Goal: Task Accomplishment & Management: Manage account settings

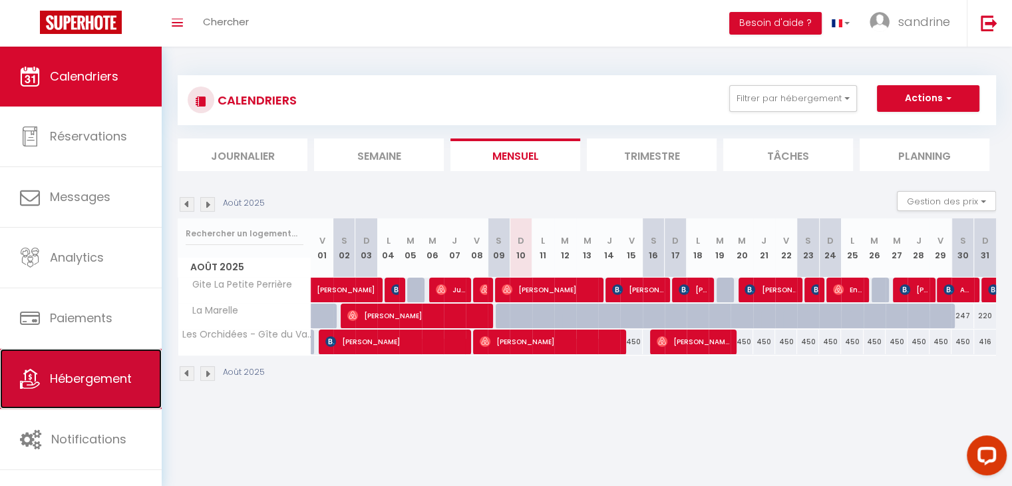
click at [75, 381] on span "Hébergement" at bounding box center [91, 378] width 82 height 17
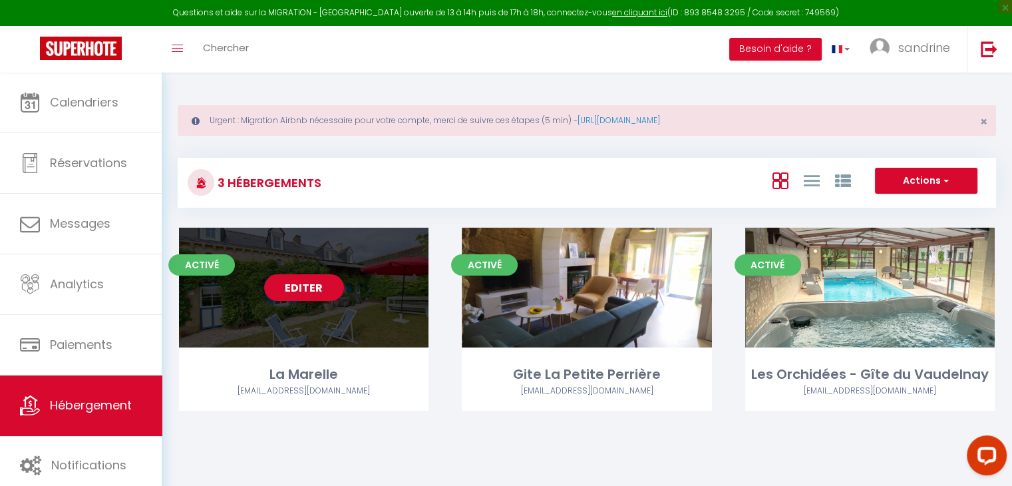
click at [309, 281] on link "Editer" at bounding box center [304, 287] width 80 height 27
select select "3"
select select "2"
select select "1"
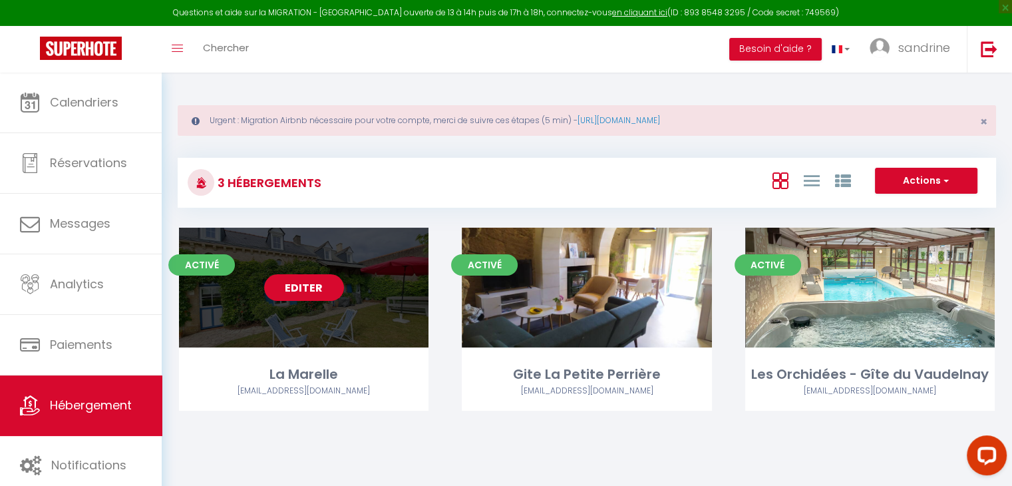
select select
select select "28"
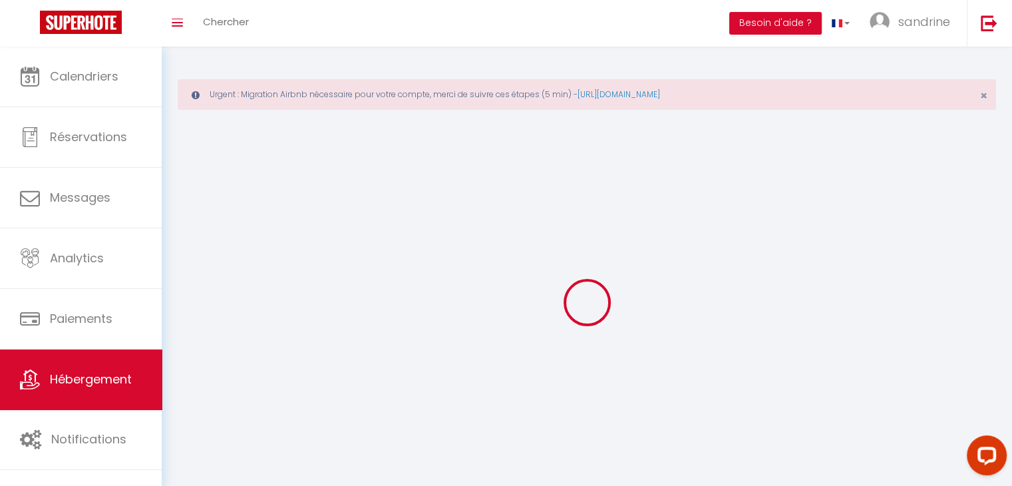
select select
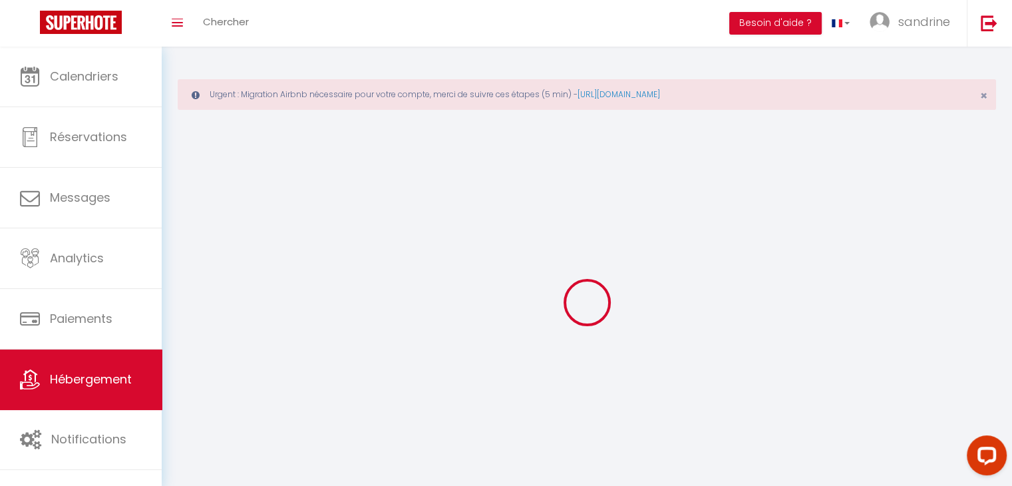
select select
checkbox input "false"
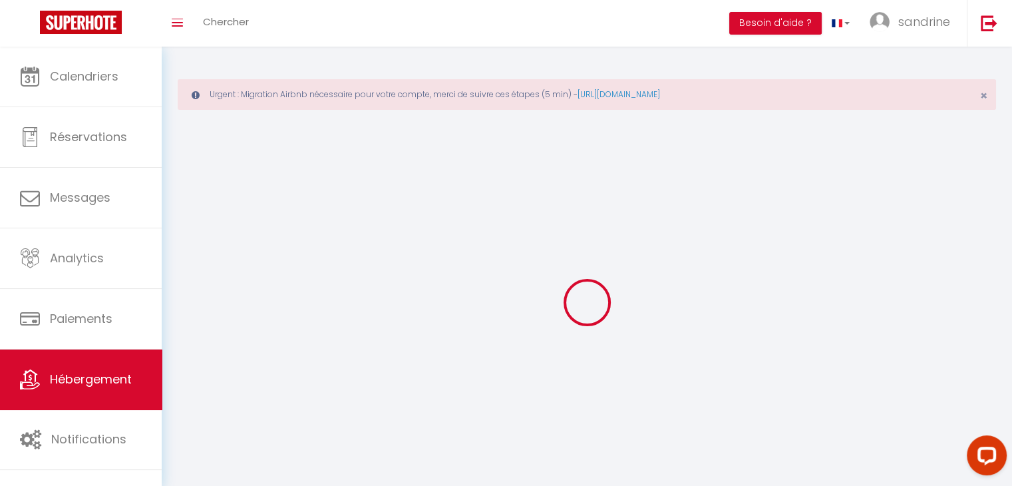
select select
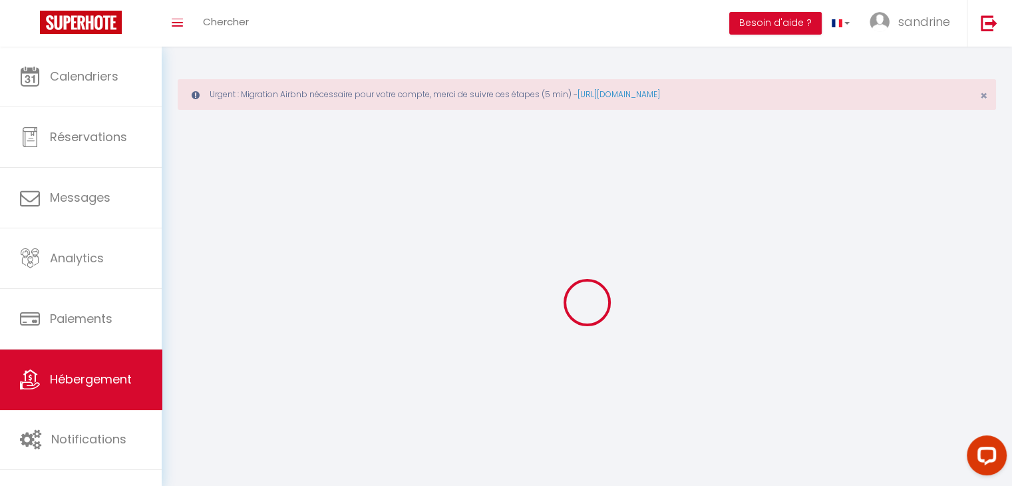
select select
checkbox input "false"
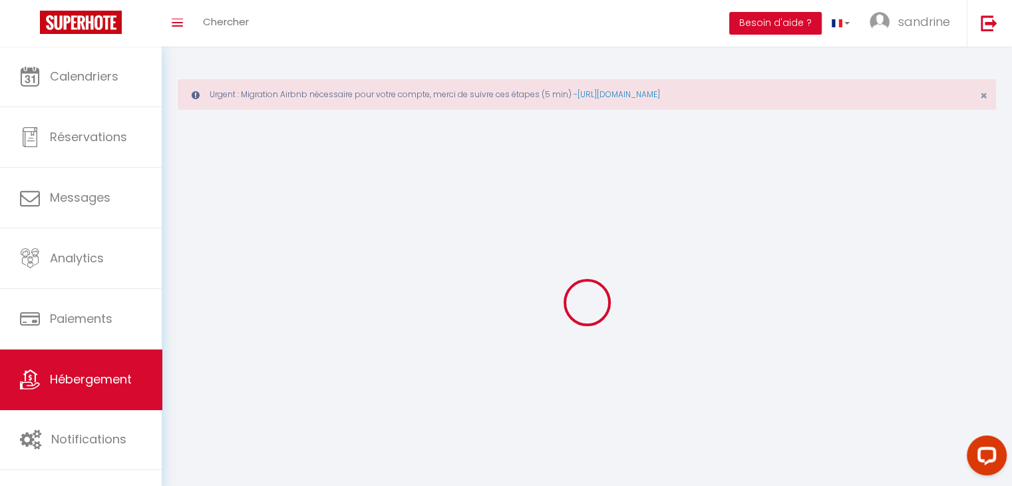
checkbox input "false"
select select
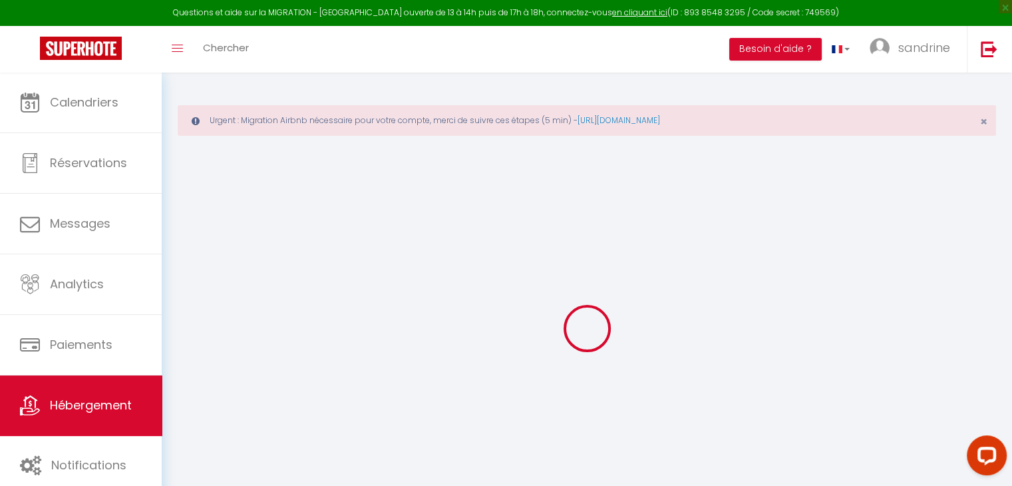
select select
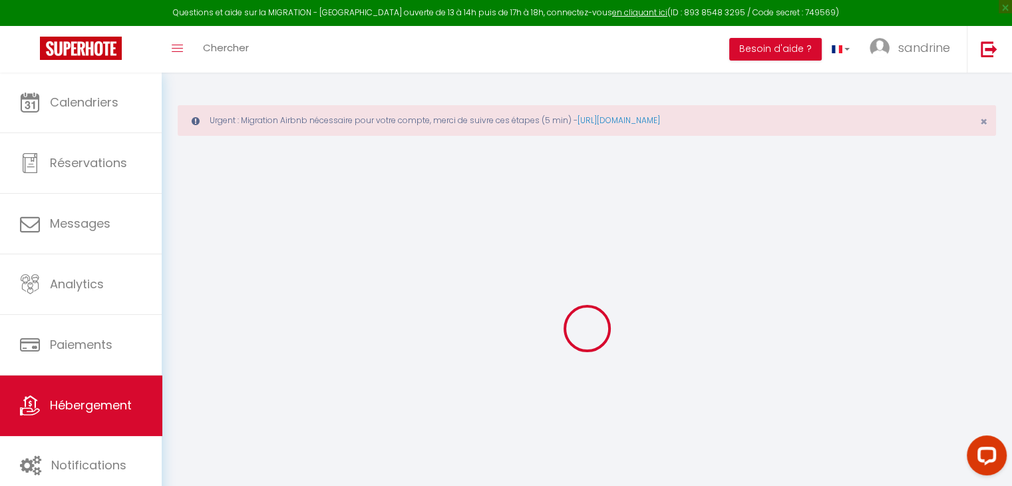
select select
checkbox input "false"
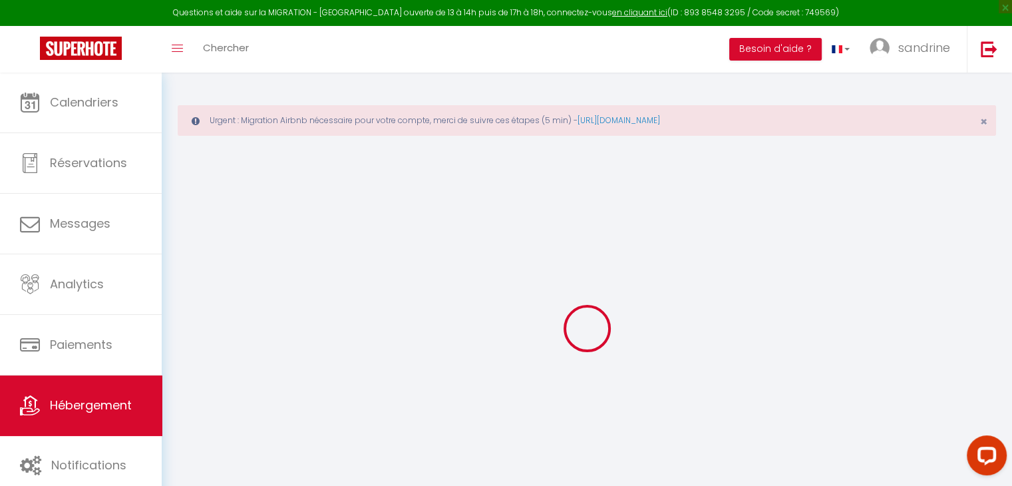
select select
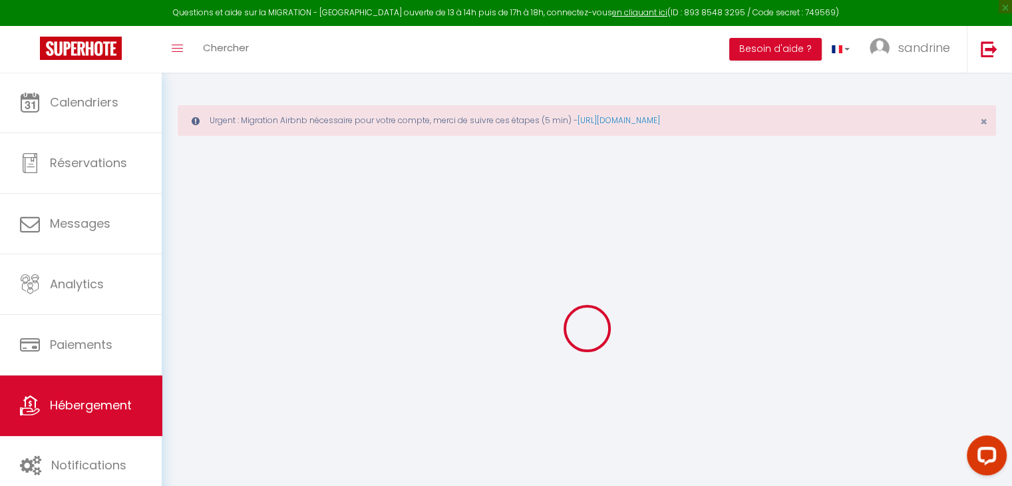
select select
checkbox input "false"
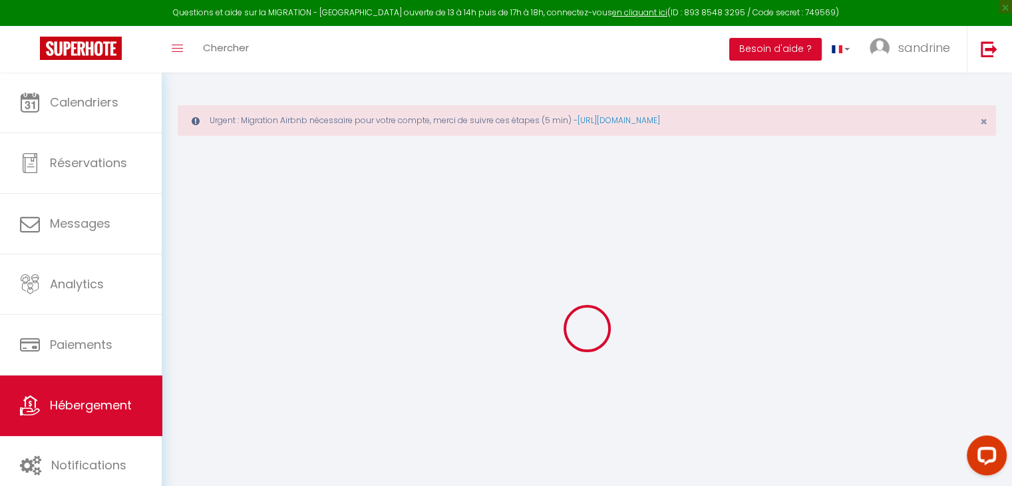
checkbox input "false"
select select
type input "La Marelle"
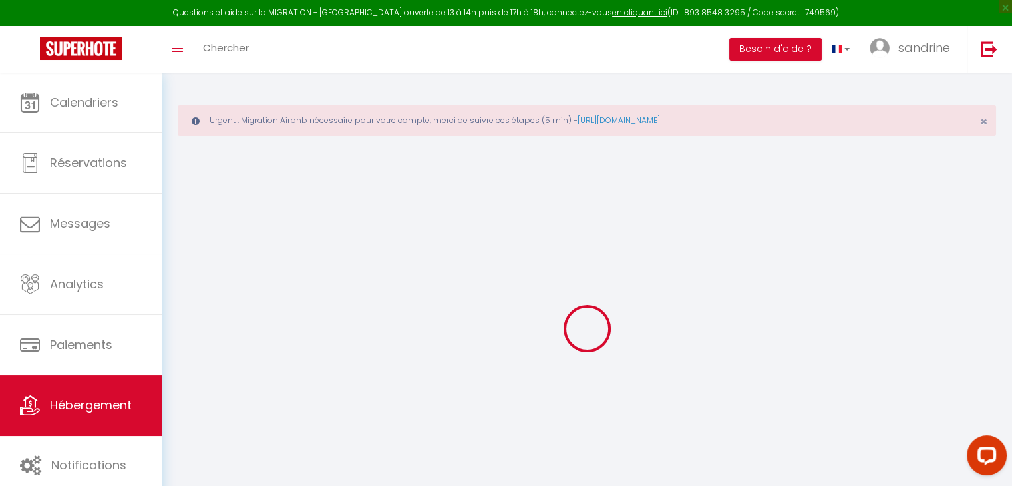
type input "[PERSON_NAME]"
type input "Faucon"
type input "[STREET_ADDRESS]"
type input "35500"
type input "VITRÉ"
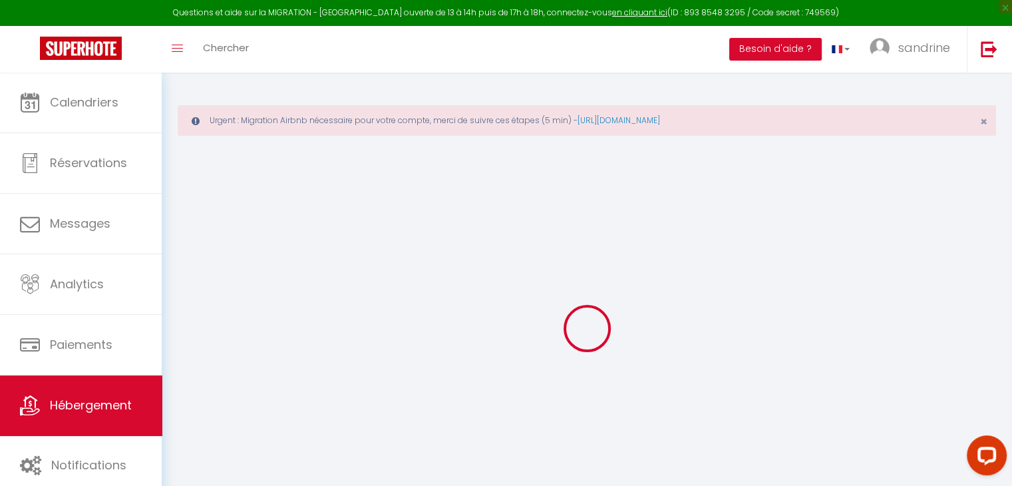
select select "houses"
select select "10"
select select "4"
select select "2"
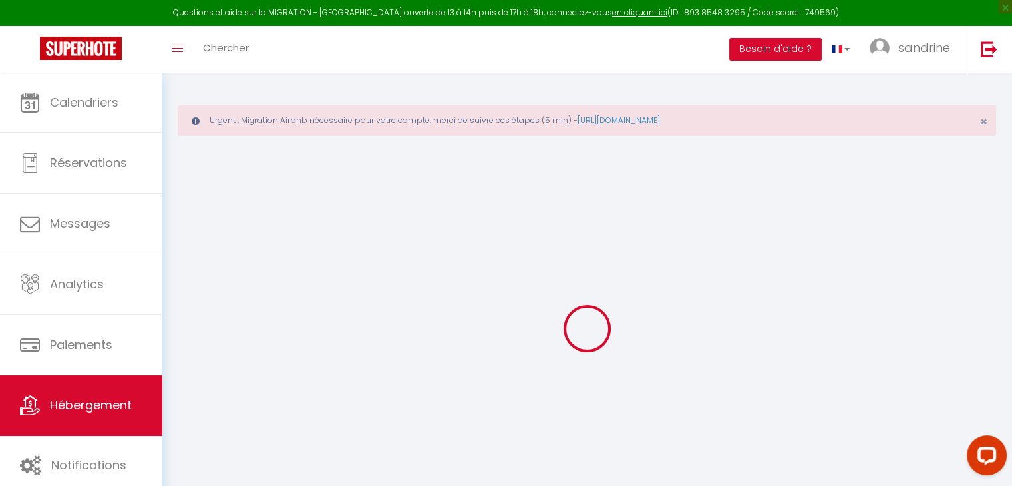
type input "200"
type input "175"
type input "0"
select select
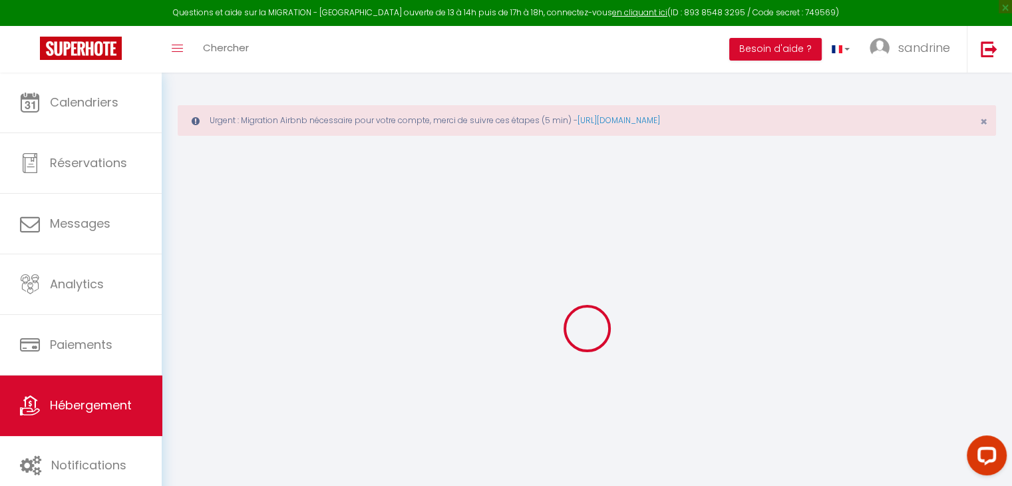
select select
type input "[STREET_ADDRESS]"
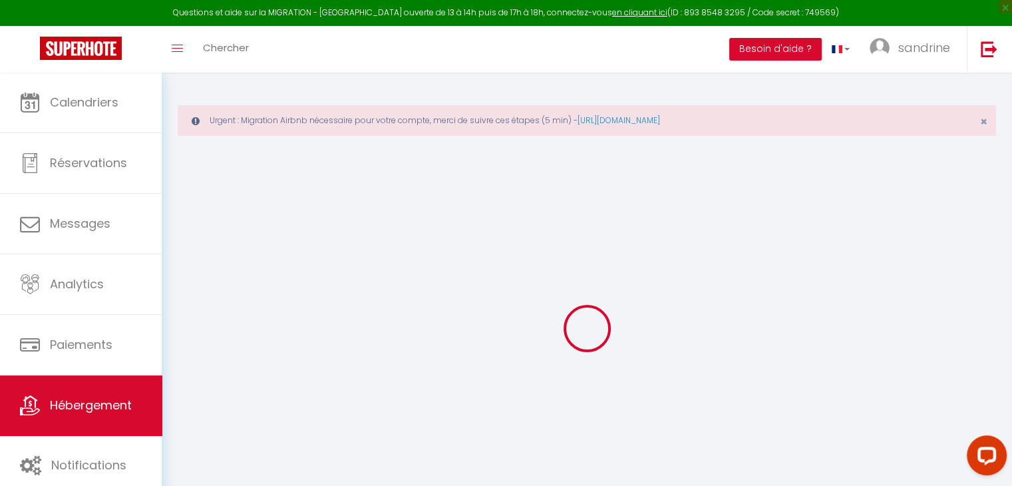
type input "49540"
type input "Lys-Haut layon"
type input "[EMAIL_ADDRESS][DOMAIN_NAME]"
select select "14375"
checkbox input "true"
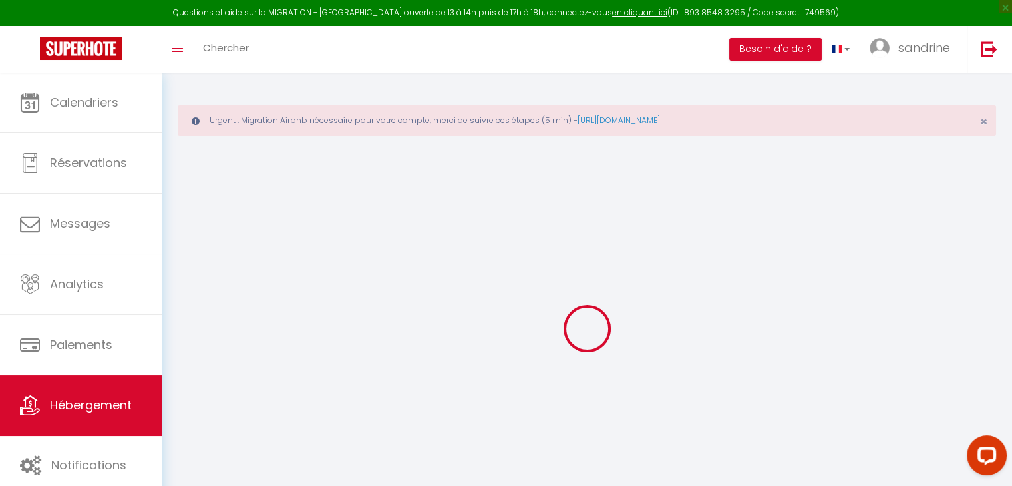
checkbox input "false"
radio input "true"
type input "0"
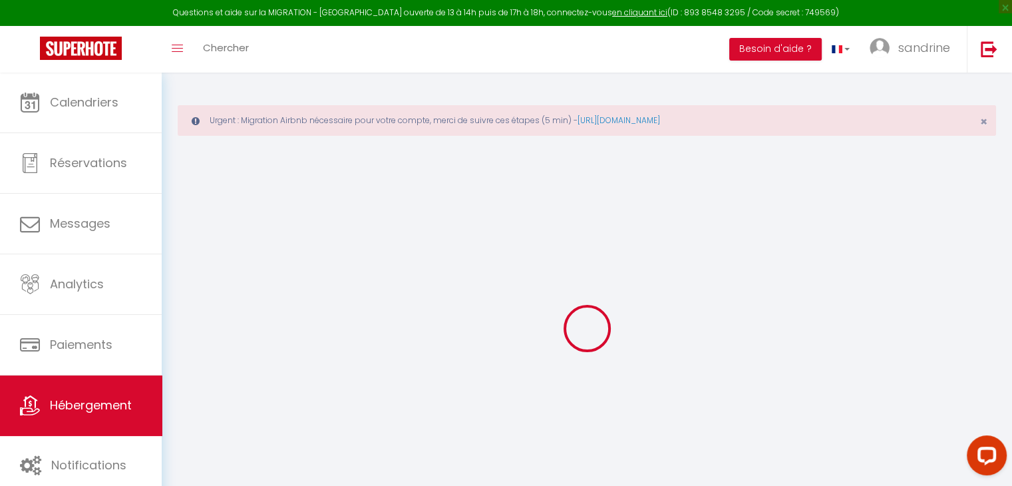
type input "0"
select select
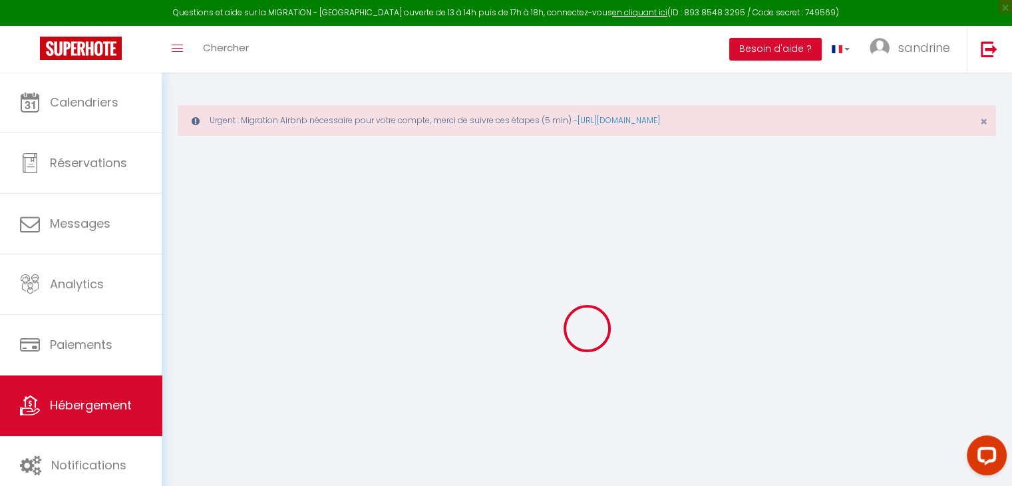
select select
checkbox input "true"
checkbox input "false"
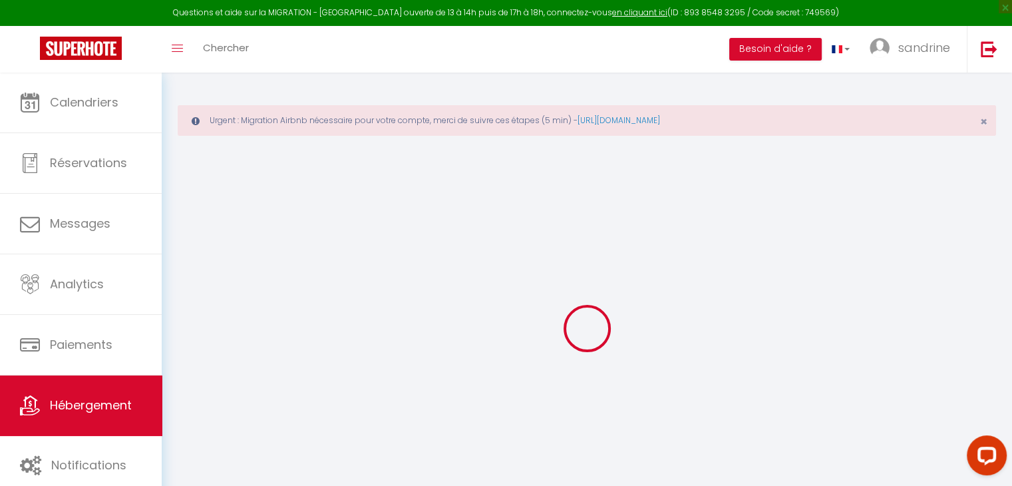
checkbox input "false"
select select
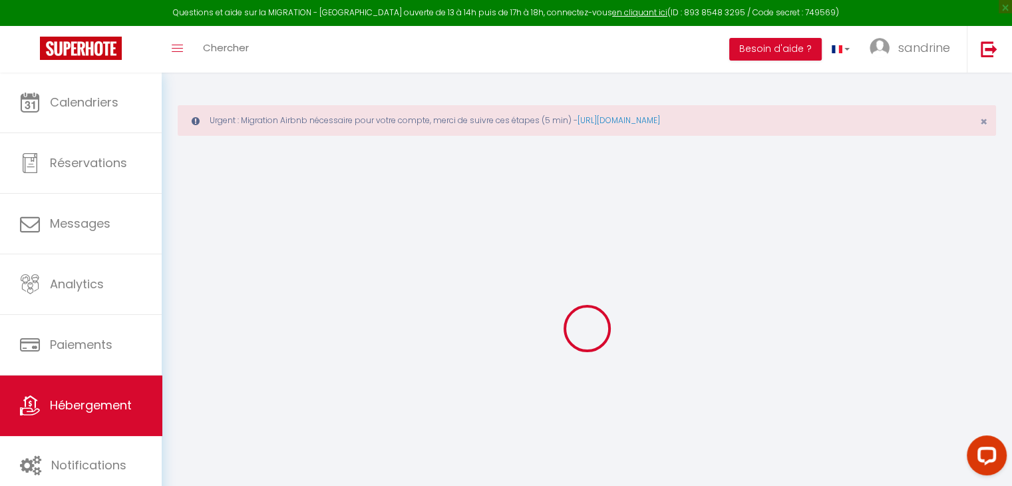
select select
checkbox input "true"
checkbox input "false"
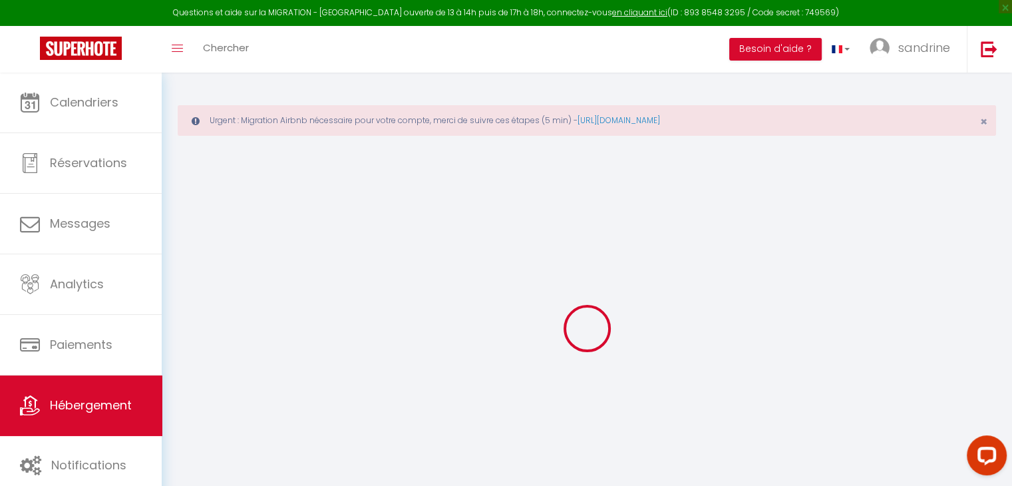
checkbox input "false"
select select
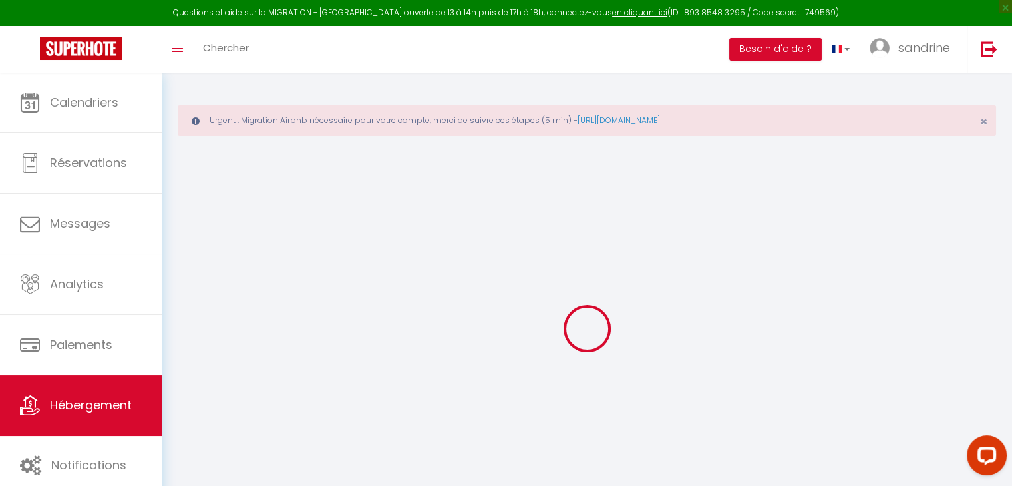
select select
checkbox input "true"
checkbox input "false"
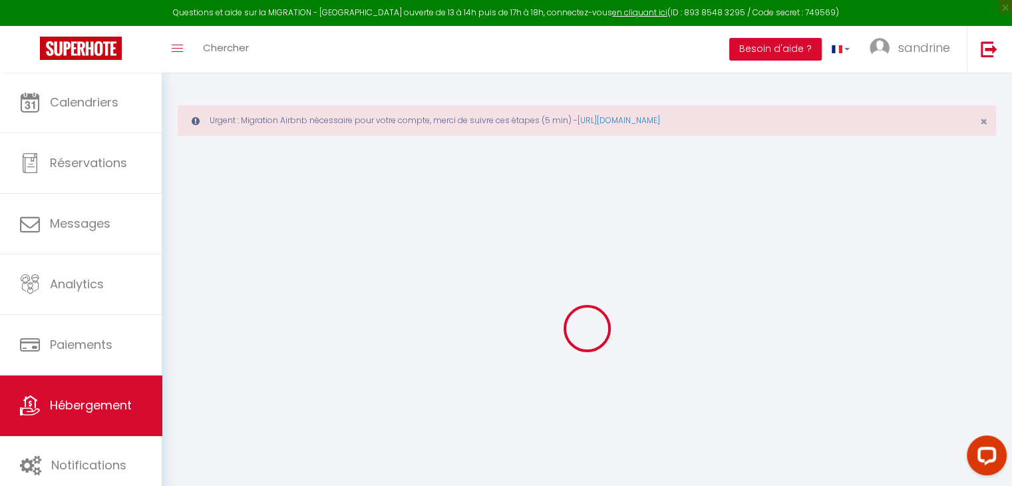
checkbox input "true"
checkbox input "false"
select select "17:00"
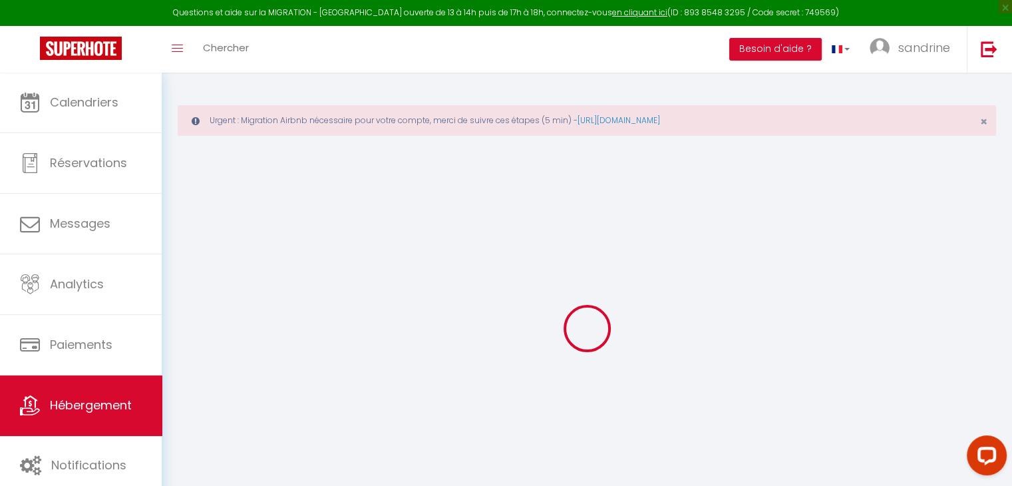
select select "18:30"
select select "10:00"
select select "30"
select select "120"
checkbox input "true"
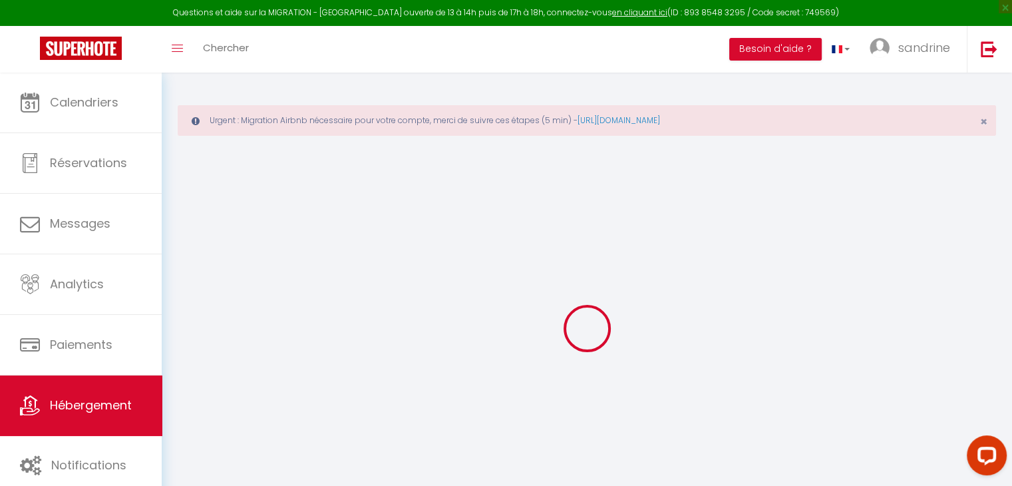
checkbox input "false"
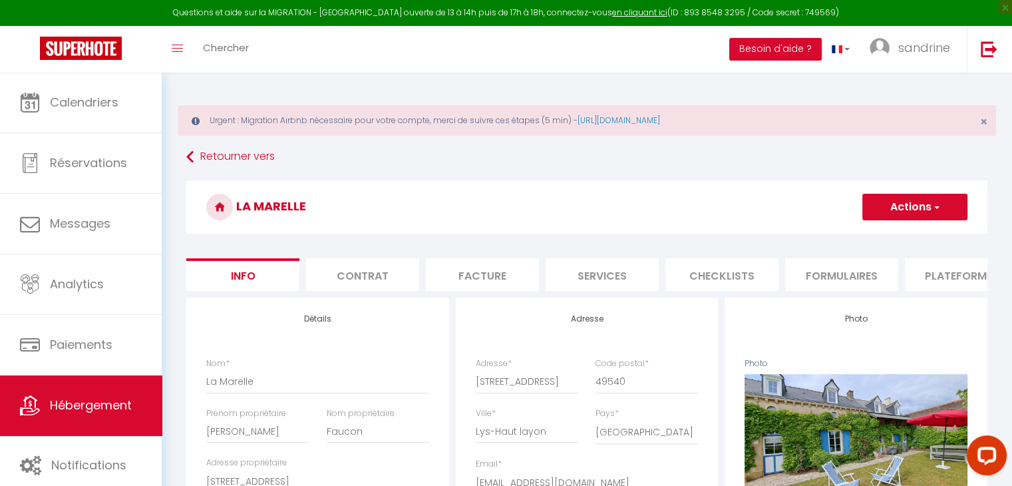
checkbox input "true"
checkbox input "false"
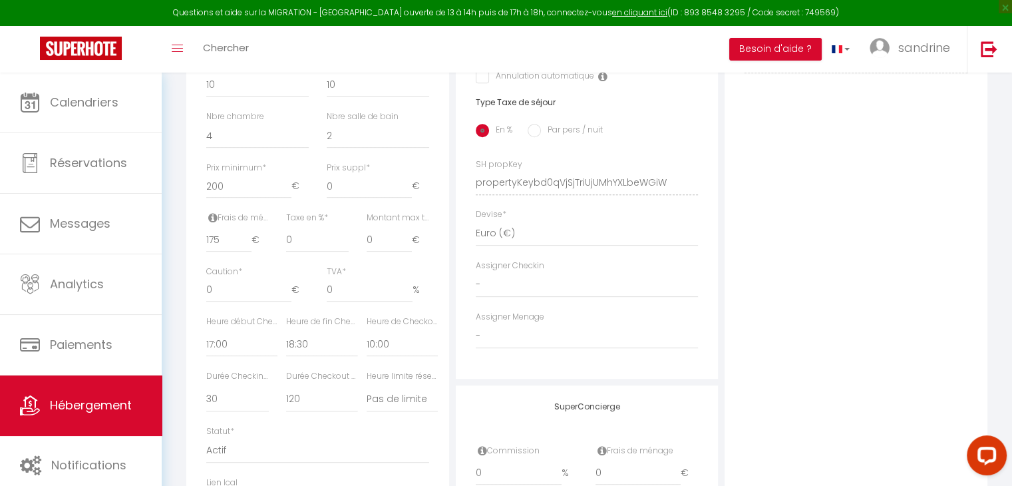
scroll to position [576, 0]
click at [226, 246] on input "175" at bounding box center [228, 237] width 45 height 24
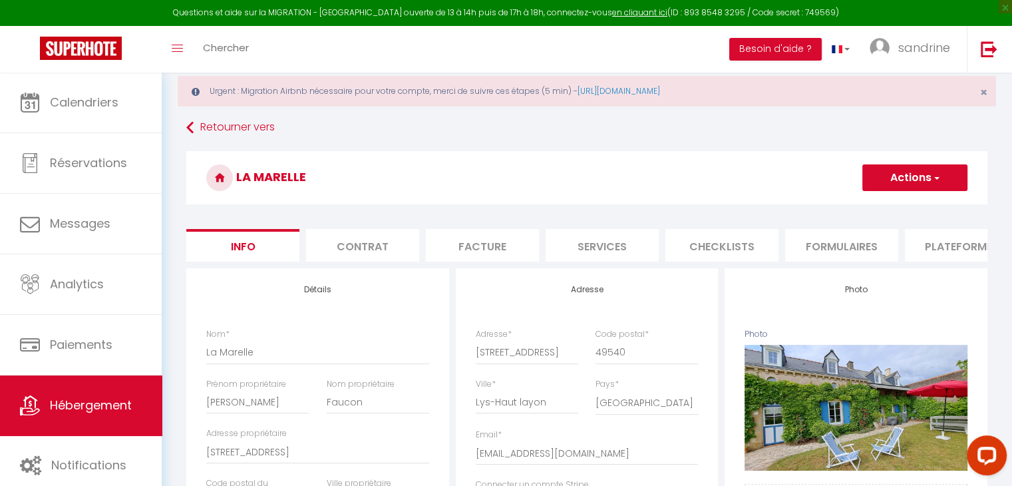
scroll to position [0, 0]
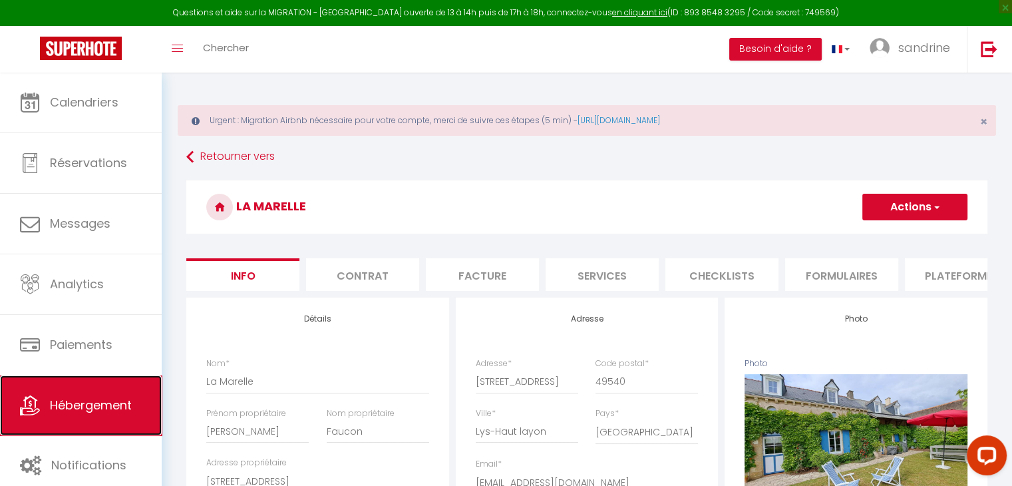
click at [103, 413] on link "Hébergement" at bounding box center [81, 405] width 162 height 60
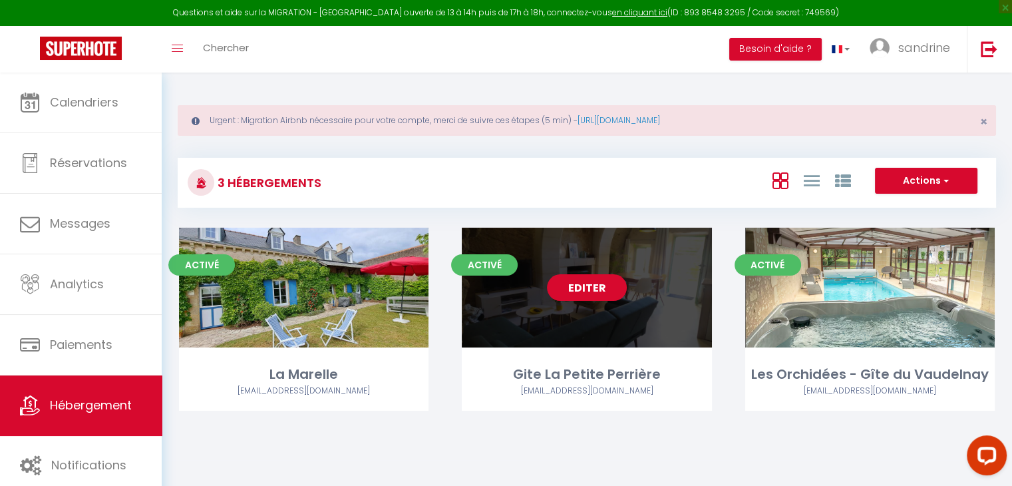
click at [599, 282] on link "Editer" at bounding box center [587, 287] width 80 height 27
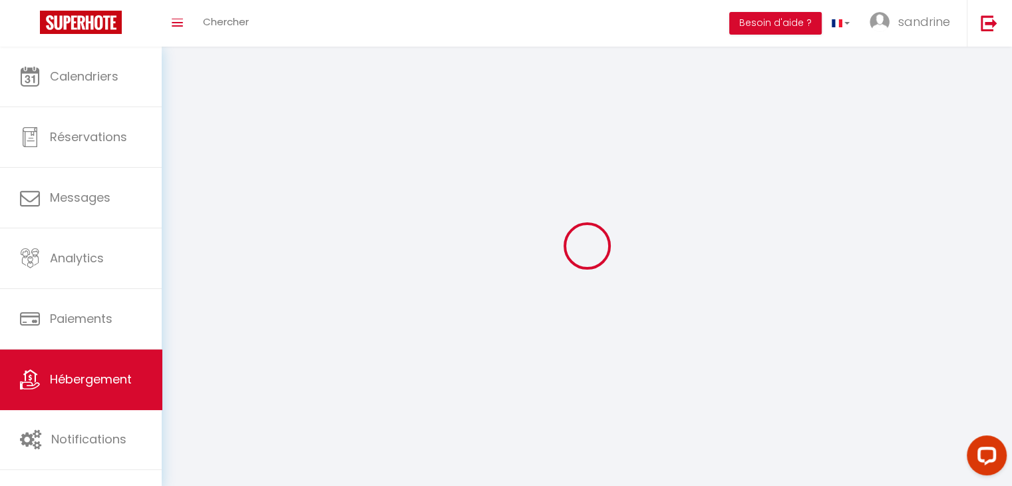
select select "1"
select select
select select "28"
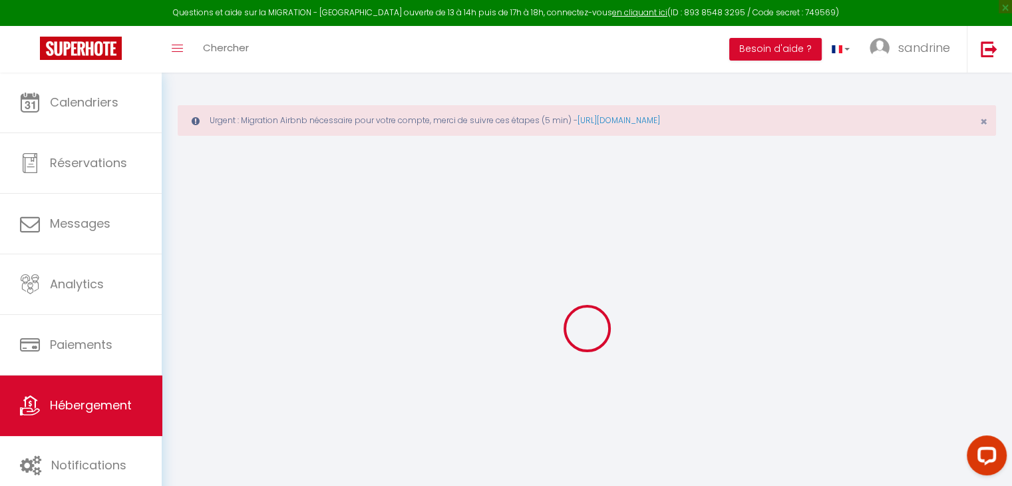
select select
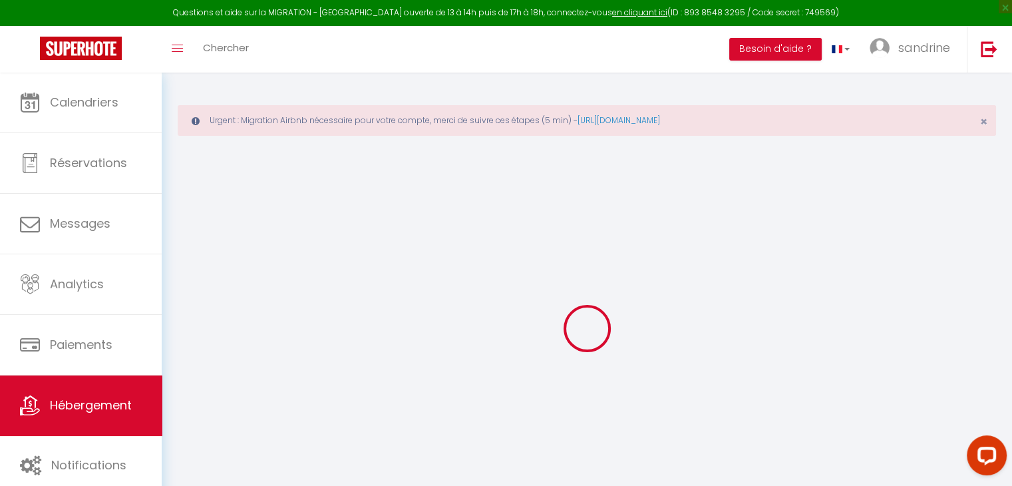
select select
checkbox input "false"
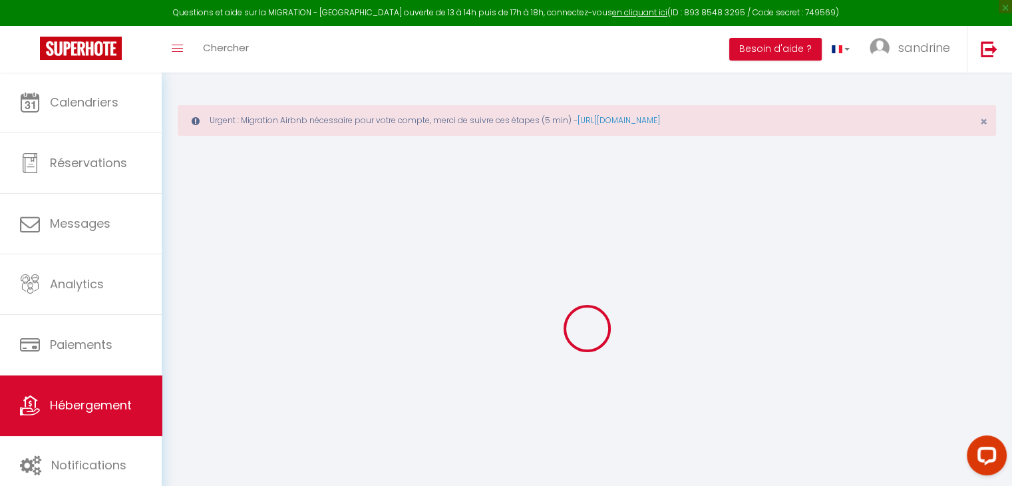
select select
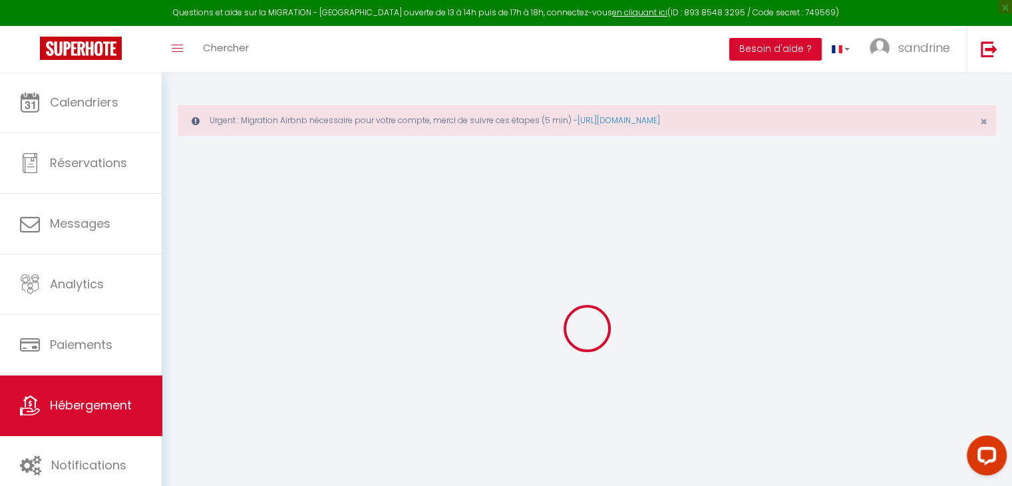
select select
checkbox input "false"
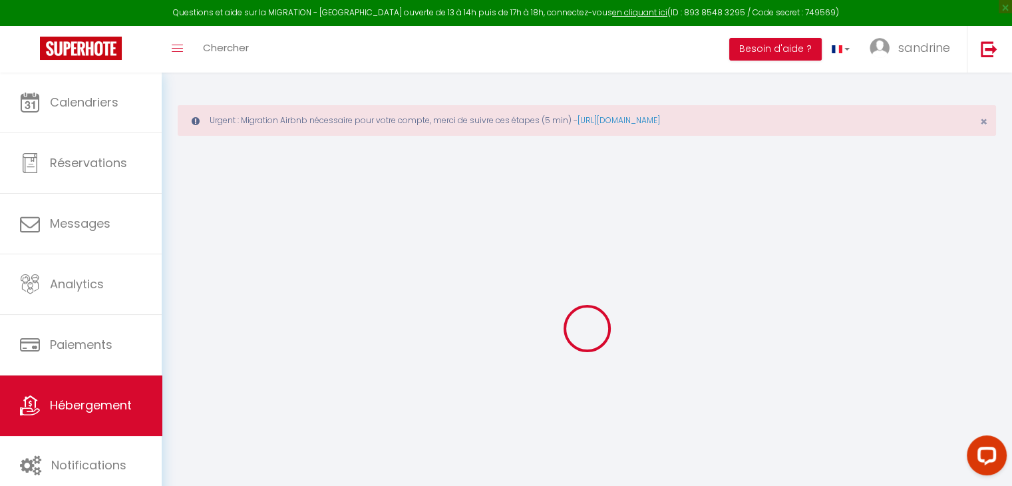
checkbox input "false"
select select
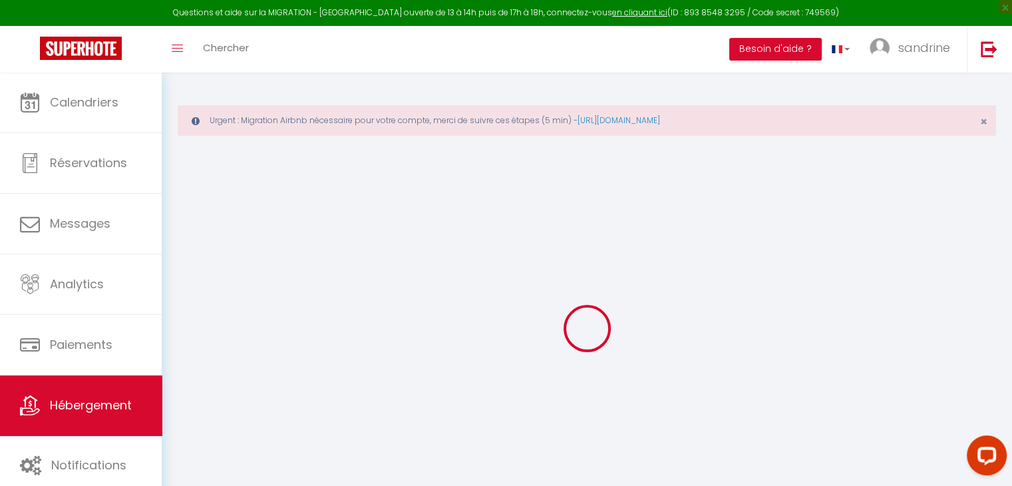
select select
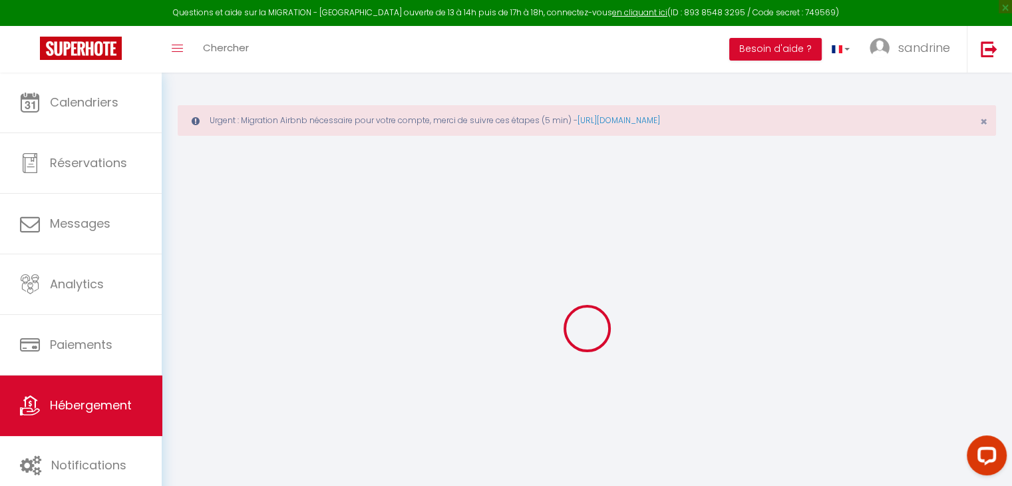
checkbox input "false"
select select
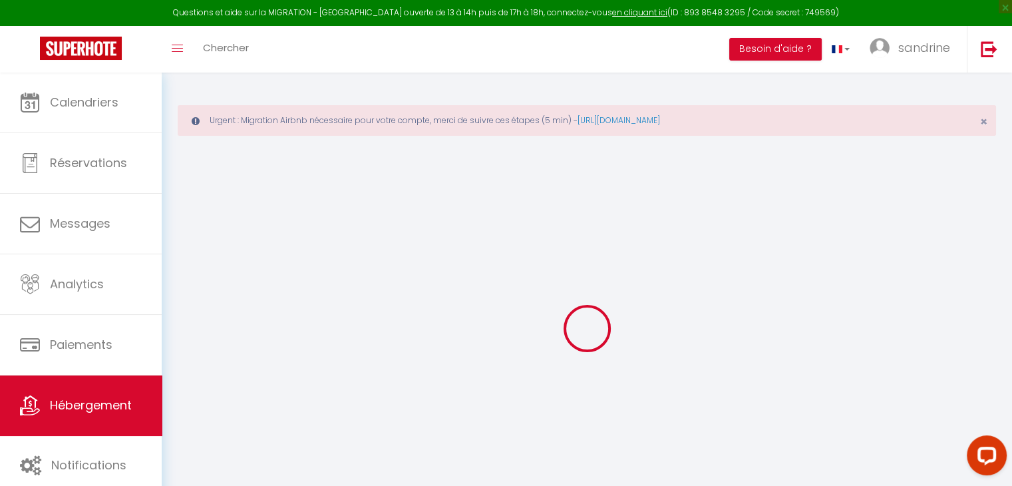
select select
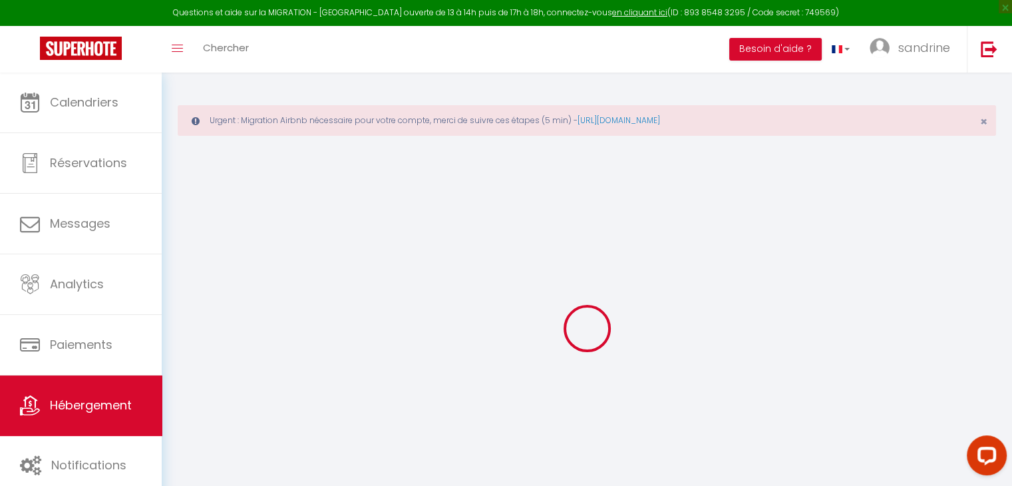
select select
checkbox input "false"
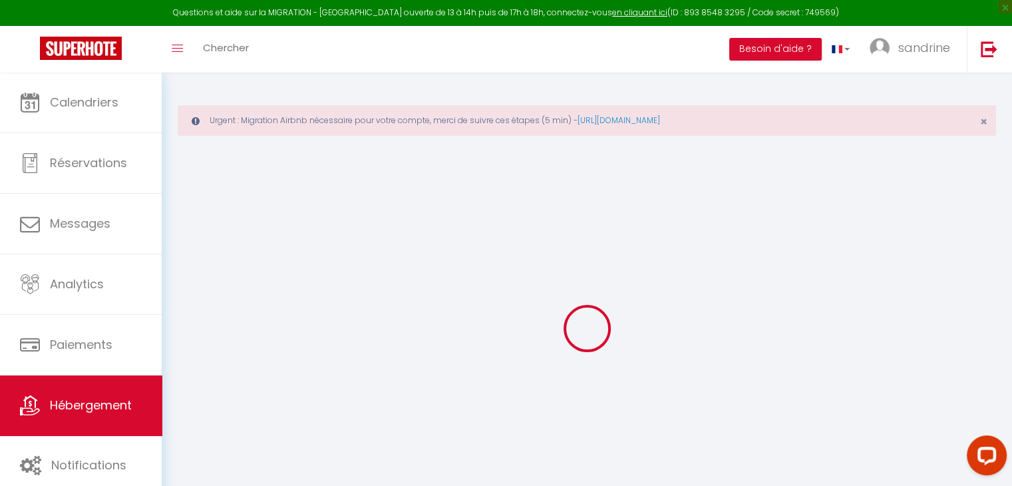
checkbox input "false"
select select
type input "Gite La Petite Perrière"
type input "[PERSON_NAME]"
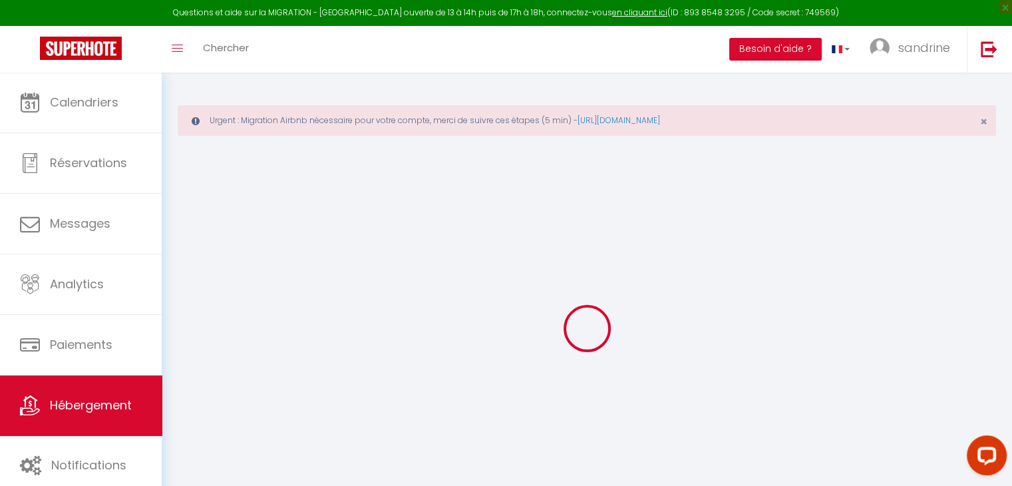
type input "[STREET_ADDRESS]"
type input "49700"
type input "Doué-En-[GEOGRAPHIC_DATA]"
select select "houses"
select select "5"
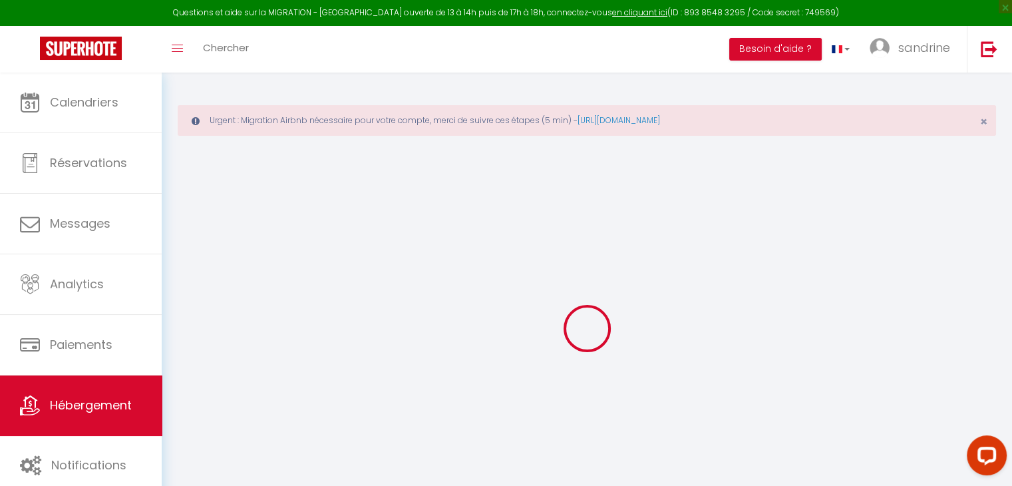
select select "2"
type input "105"
type input "90"
type input "0"
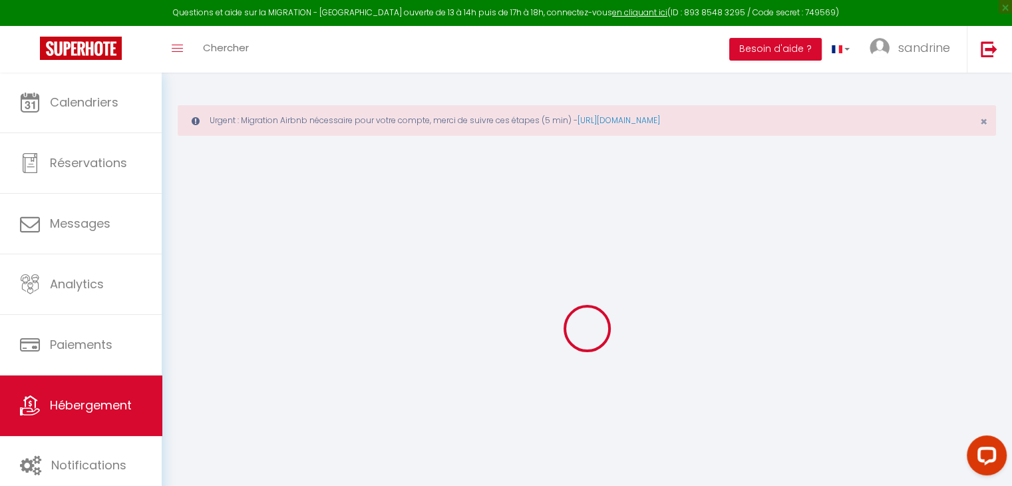
type input "0"
select select
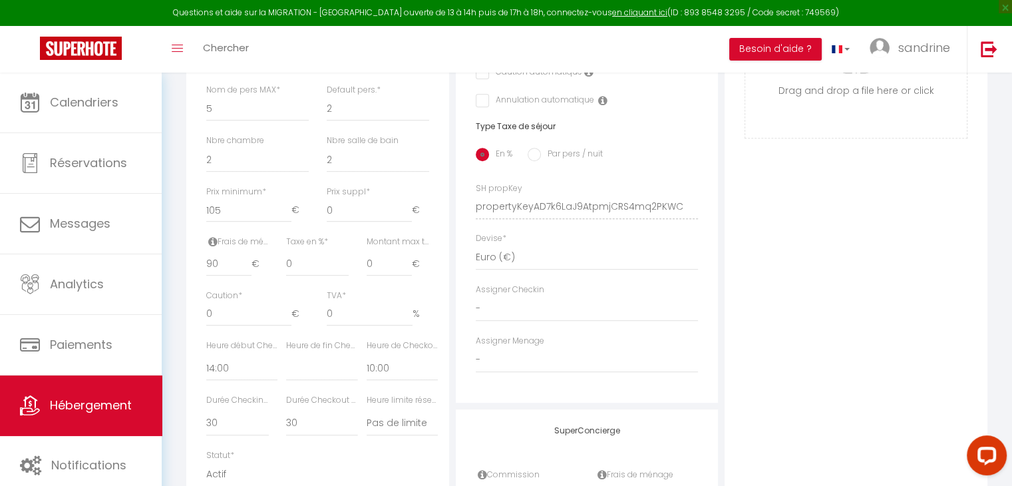
scroll to position [550, 0]
click at [231, 275] on input "90" at bounding box center [228, 263] width 45 height 24
click at [921, 54] on span "sandrine" at bounding box center [925, 47] width 52 height 17
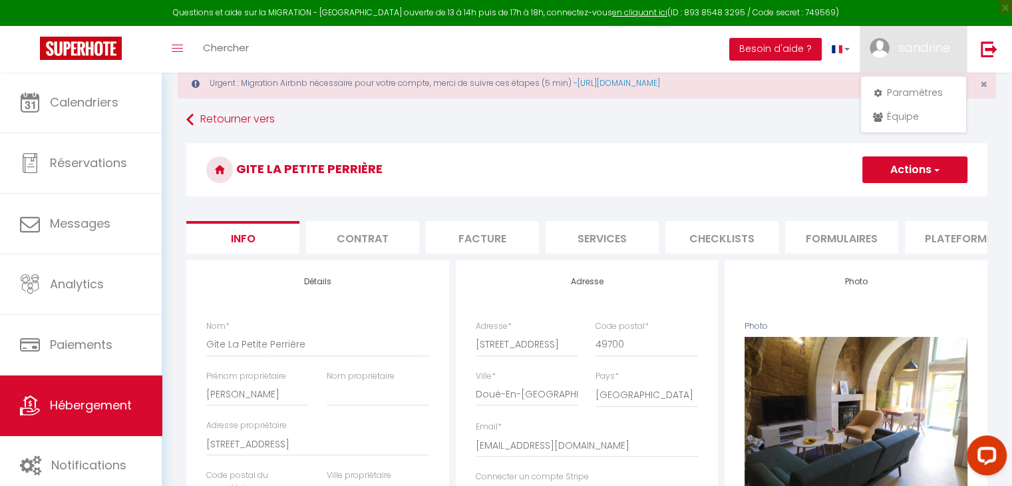
scroll to position [0, 0]
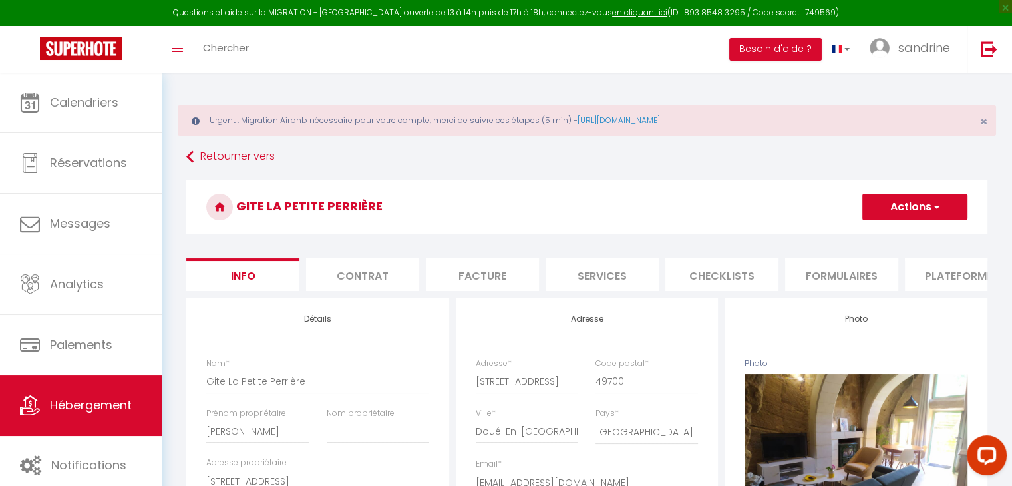
click at [917, 207] on button "Actions" at bounding box center [915, 207] width 105 height 27
click at [884, 234] on input "Enregistrer" at bounding box center [862, 236] width 49 height 13
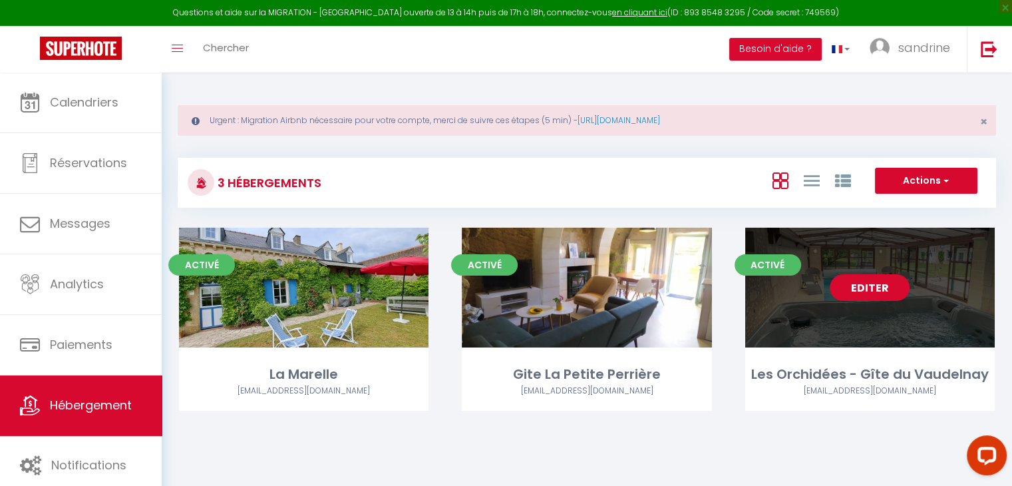
click at [869, 288] on link "Editer" at bounding box center [870, 287] width 80 height 27
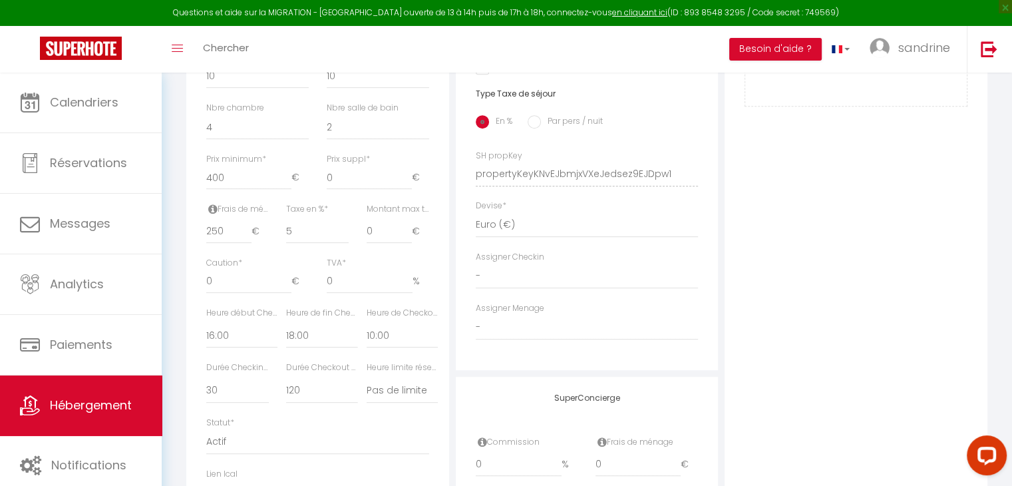
scroll to position [585, 0]
click at [230, 240] on input "250" at bounding box center [228, 228] width 45 height 24
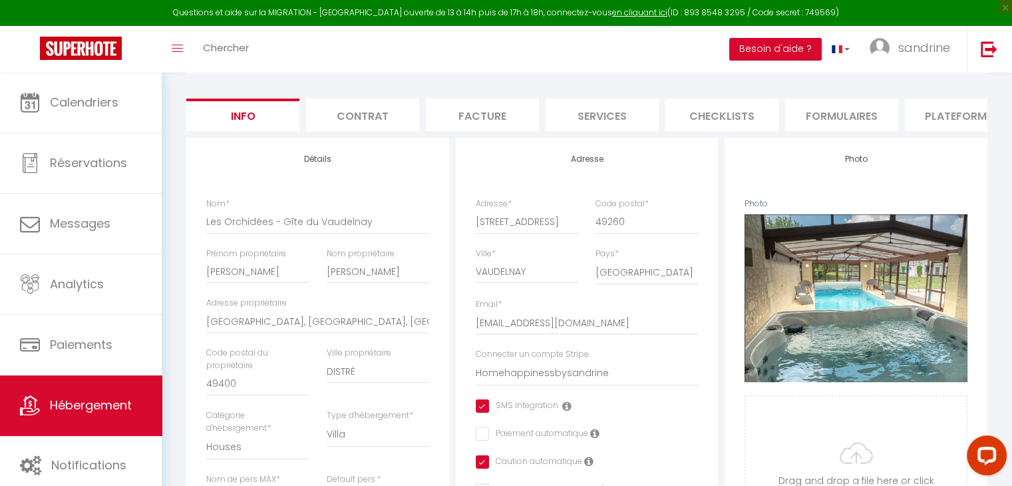
scroll to position [0, 0]
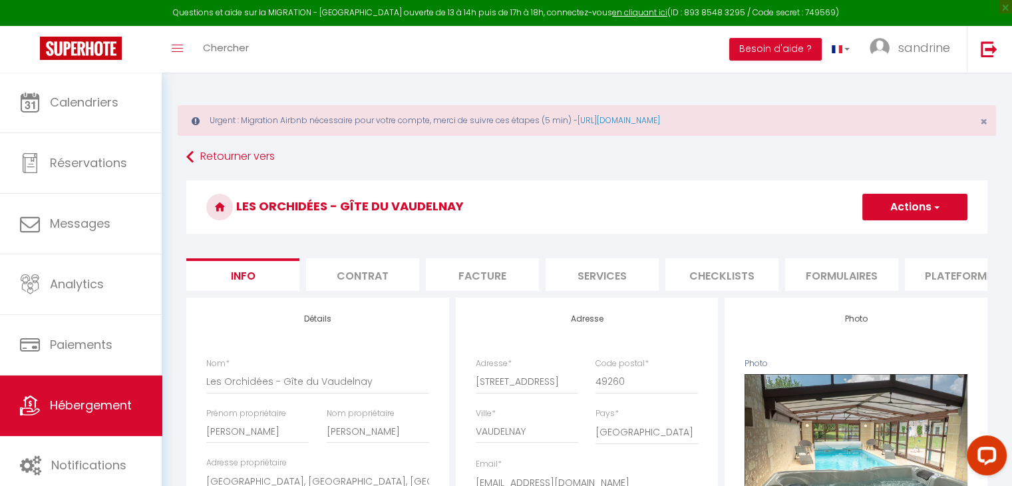
click at [945, 280] on li "Plateformes" at bounding box center [961, 274] width 113 height 33
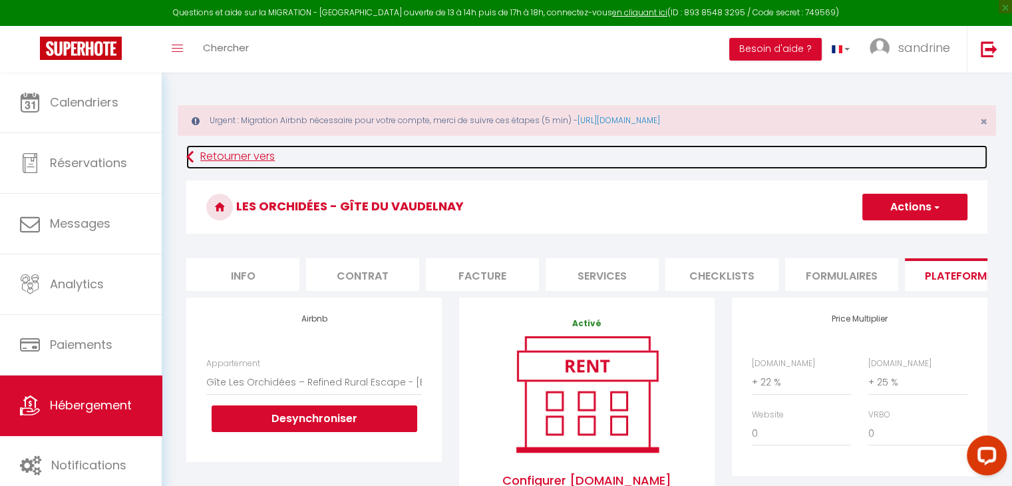
click at [232, 152] on link "Retourner vers" at bounding box center [586, 157] width 801 height 24
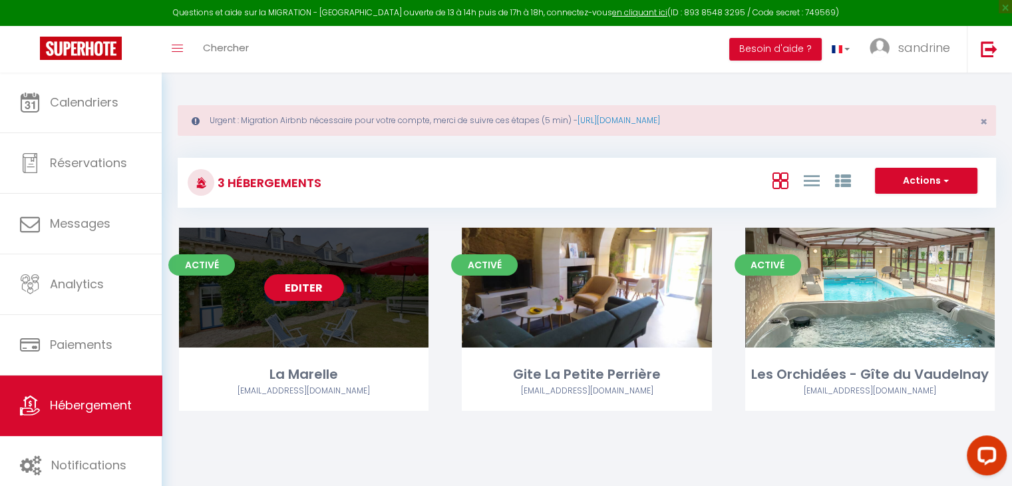
click at [311, 290] on link "Editer" at bounding box center [304, 287] width 80 height 27
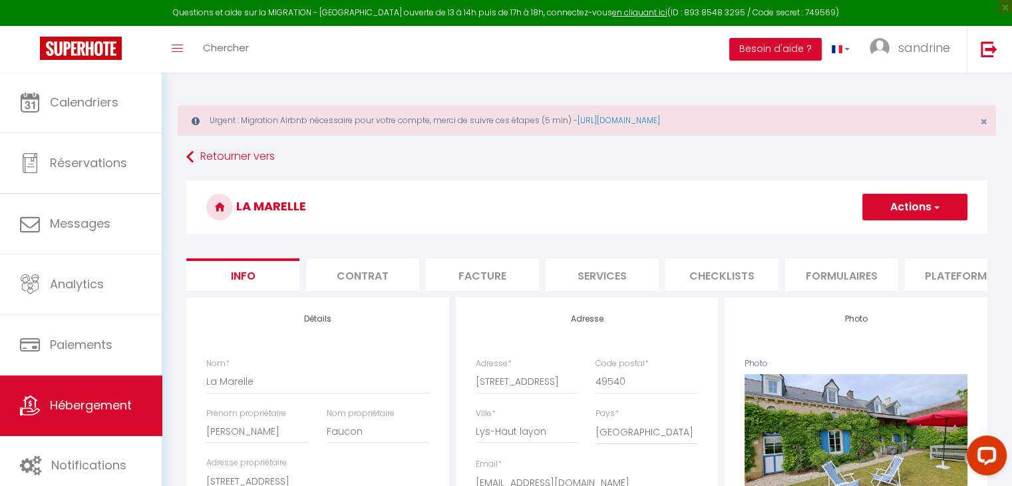
click at [952, 281] on li "Plateformes" at bounding box center [961, 274] width 113 height 33
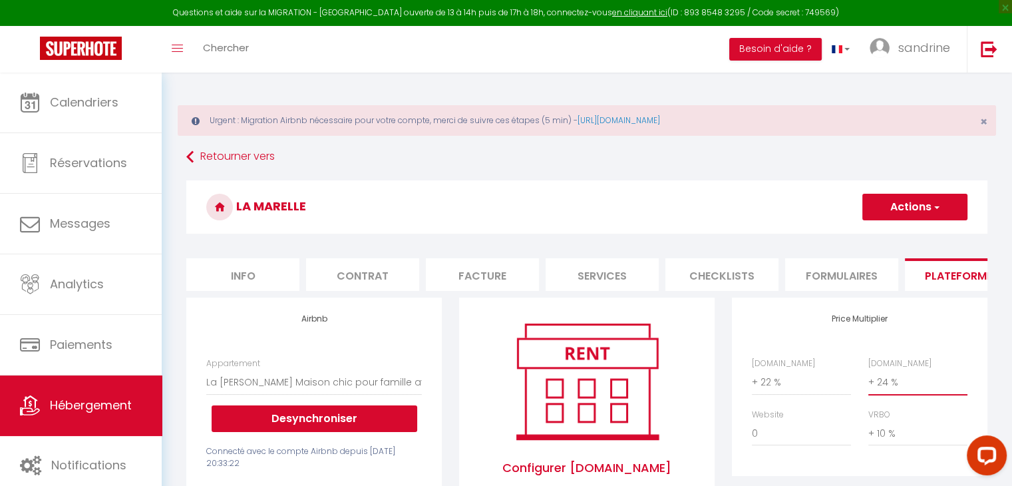
click at [887, 394] on select "0 + 1 % + 2 % + 3 % + 4 % + 5 % + 6 % + 7 % + 8 % + 9 %" at bounding box center [918, 381] width 99 height 25
click at [869, 379] on select "0 + 1 % + 2 % + 3 % + 4 % + 5 % + 6 % + 7 % + 8 % + 9 %" at bounding box center [918, 381] width 99 height 25
click at [928, 208] on button "Actions" at bounding box center [915, 207] width 105 height 27
click at [892, 232] on link "Enregistrer" at bounding box center [914, 236] width 105 height 17
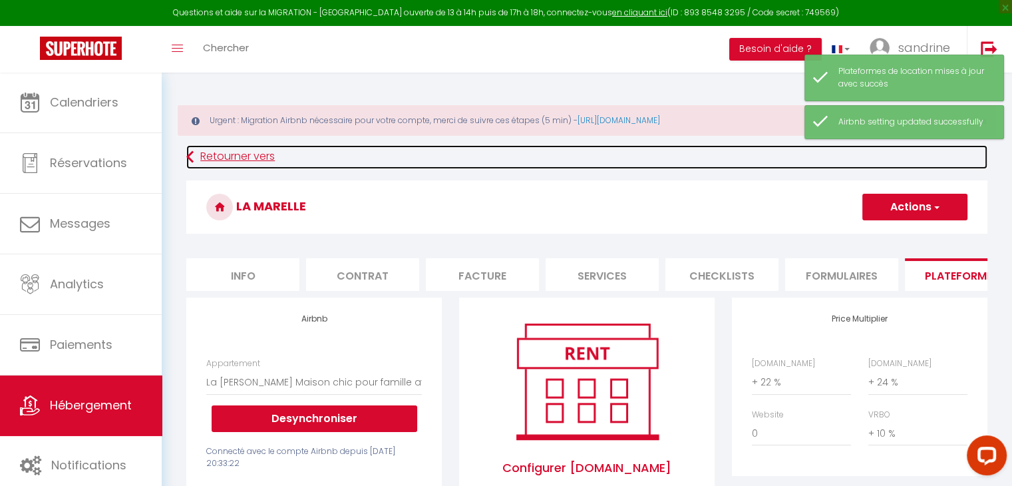
click at [256, 156] on link "Retourner vers" at bounding box center [586, 157] width 801 height 24
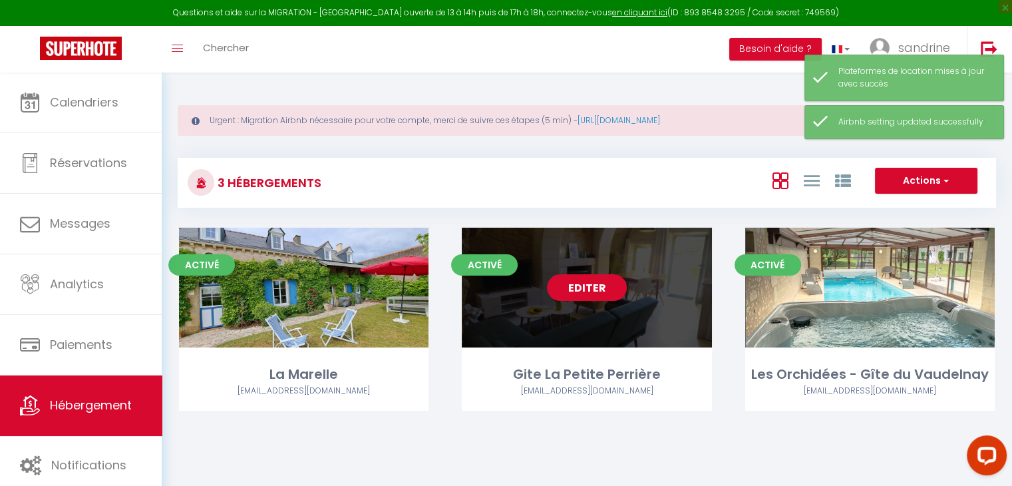
click at [592, 285] on link "Editer" at bounding box center [587, 287] width 80 height 27
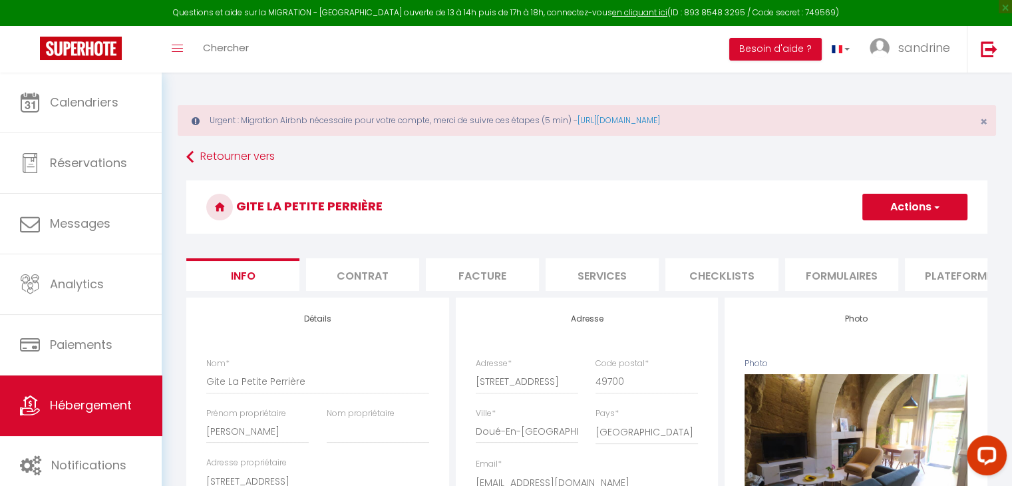
click at [955, 275] on li "Plateformes" at bounding box center [961, 274] width 113 height 33
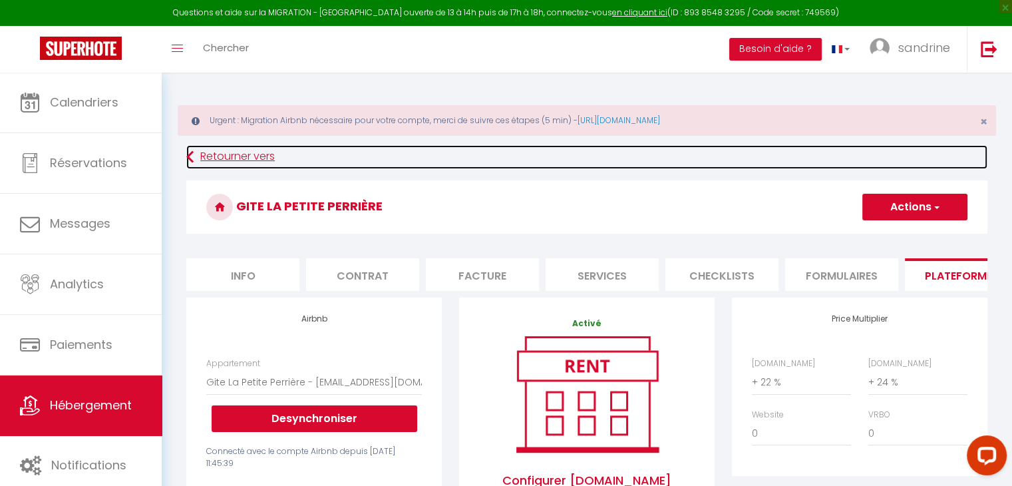
click at [258, 157] on link "Retourner vers" at bounding box center [586, 157] width 801 height 24
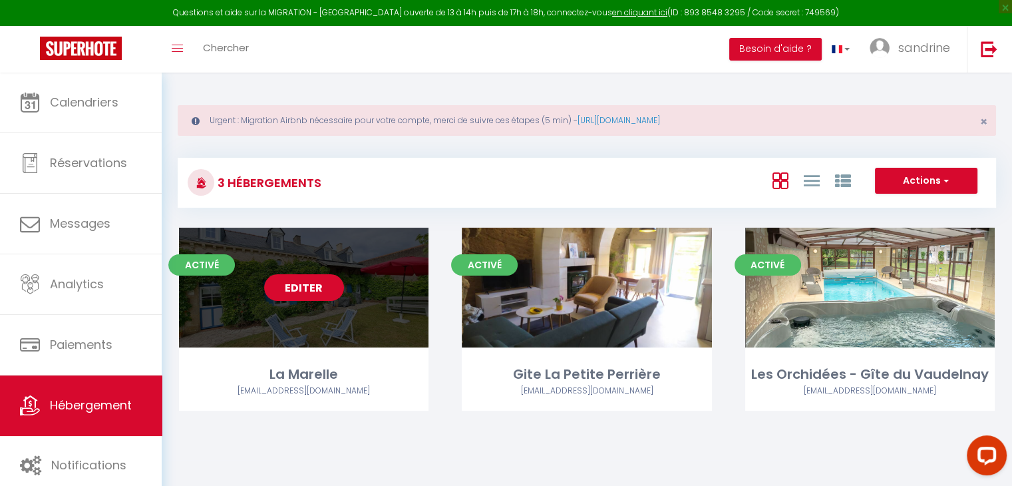
click at [322, 287] on link "Editer" at bounding box center [304, 287] width 80 height 27
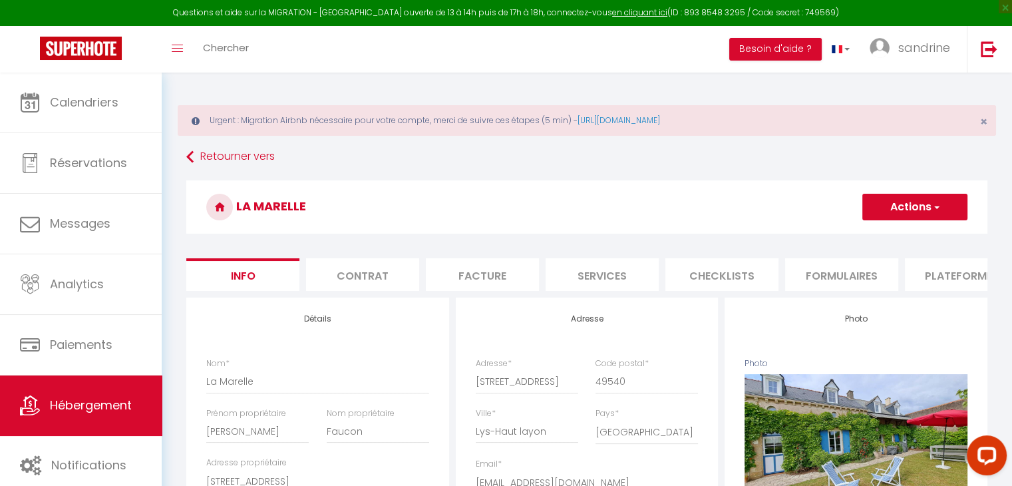
click at [944, 280] on li "Plateformes" at bounding box center [961, 274] width 113 height 33
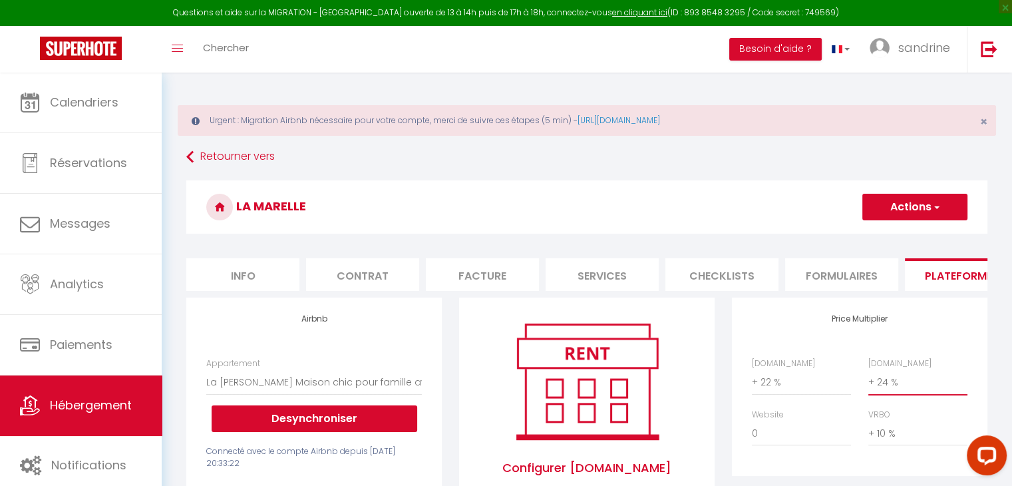
click at [887, 393] on select "0 + 1 % + 2 % + 3 % + 4 % + 5 % + 6 % + 7 % + 8 % + 9 %" at bounding box center [918, 381] width 99 height 25
click at [869, 379] on select "0 + 1 % + 2 % + 3 % + 4 % + 5 % + 6 % + 7 % + 8 % + 9 %" at bounding box center [918, 381] width 99 height 25
click at [932, 208] on span "button" at bounding box center [936, 206] width 9 height 13
click at [913, 237] on link "Enregistrer" at bounding box center [914, 236] width 105 height 17
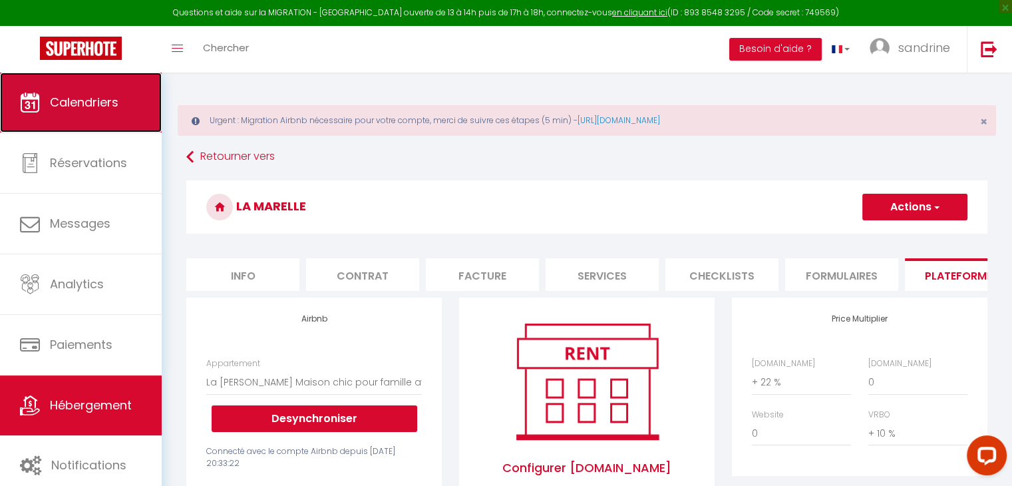
click at [108, 110] on span "Calendriers" at bounding box center [84, 102] width 69 height 17
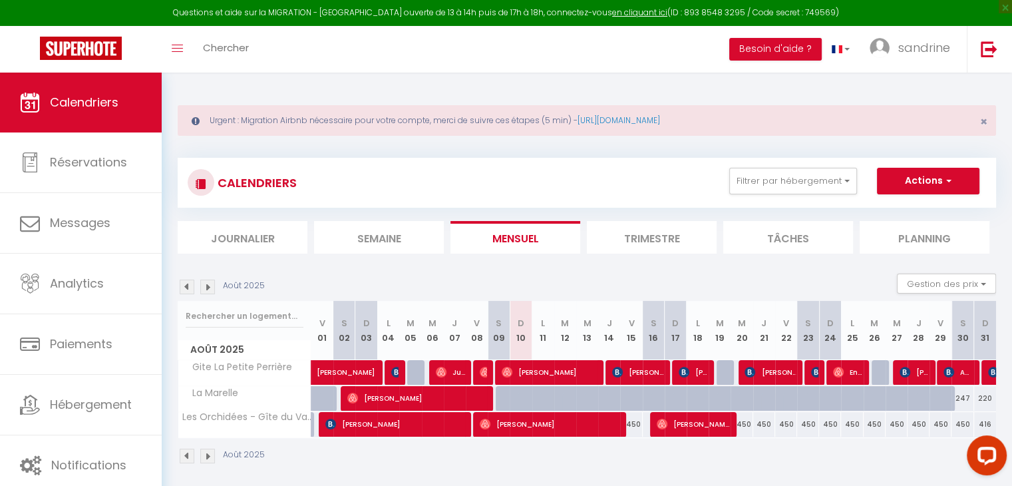
click at [207, 284] on img at bounding box center [207, 287] width 15 height 15
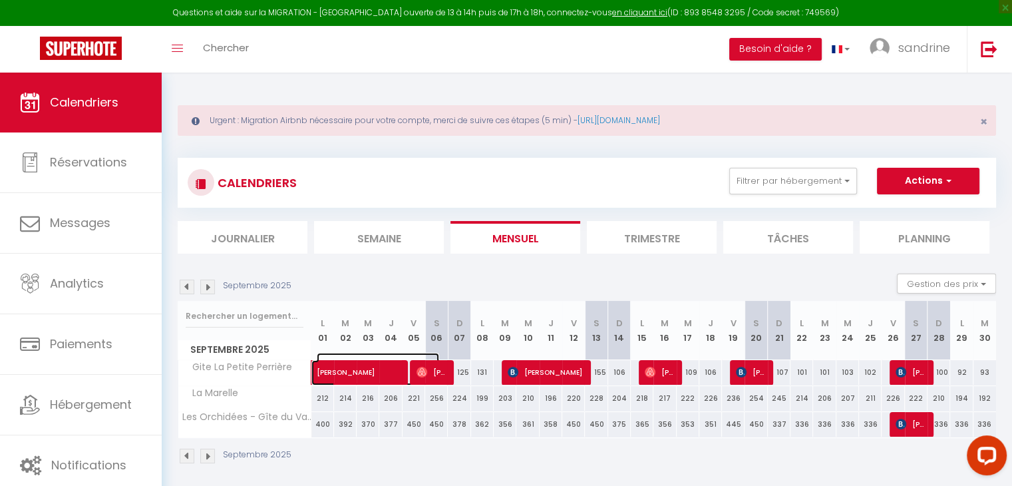
click at [347, 371] on span "[PERSON_NAME]" at bounding box center [378, 365] width 122 height 25
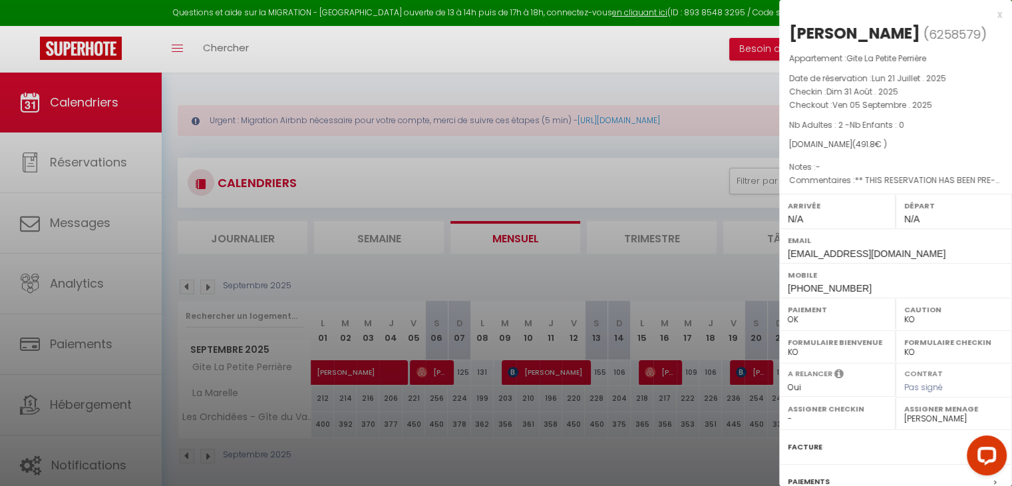
click at [986, 15] on div "x" at bounding box center [890, 15] width 223 height 16
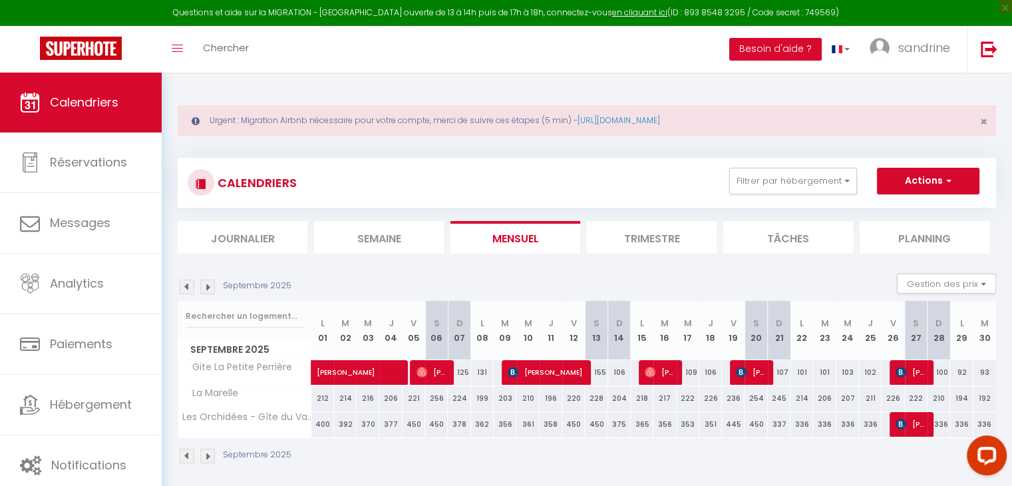
click at [183, 283] on img at bounding box center [187, 287] width 15 height 15
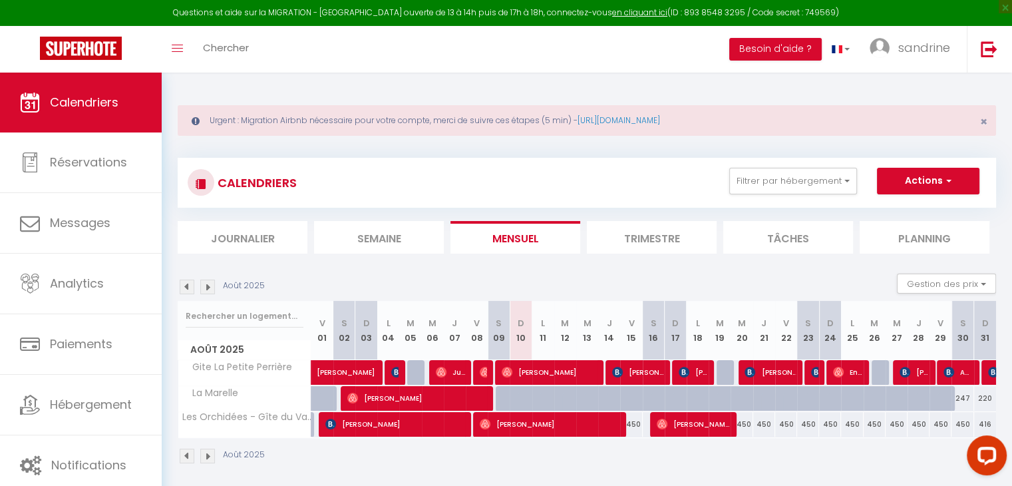
click at [208, 288] on img at bounding box center [207, 287] width 15 height 15
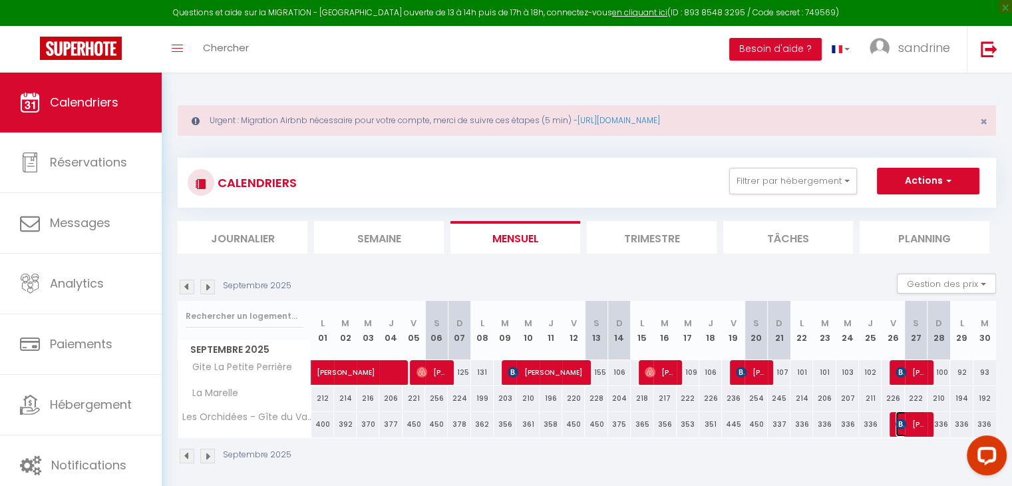
click at [908, 421] on span "[PERSON_NAME]" at bounding box center [911, 423] width 30 height 25
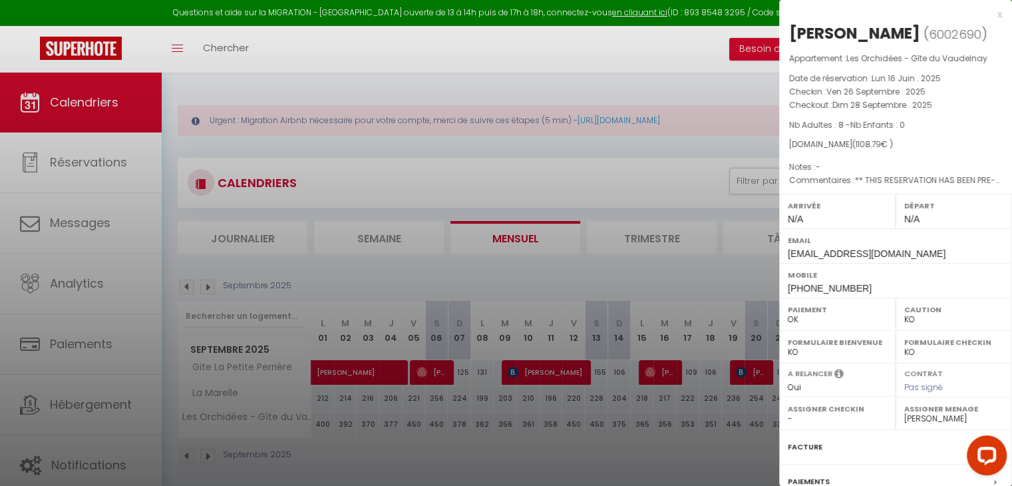
click at [990, 14] on div "x" at bounding box center [890, 15] width 223 height 16
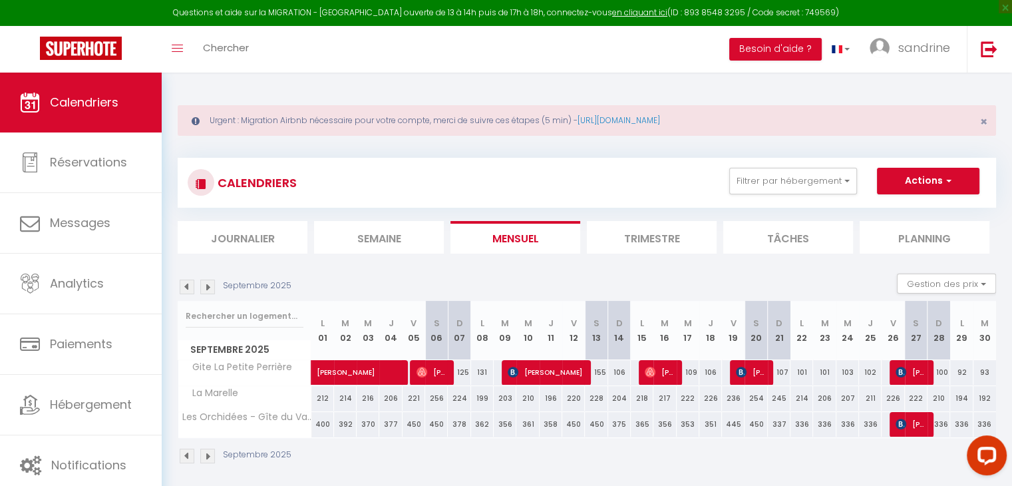
click at [630, 59] on div "Toggle menubar Chercher BUTTON Besoin d'aide ? [PERSON_NAME] Paramètres Équipe" at bounding box center [550, 49] width 906 height 47
click at [206, 287] on img at bounding box center [207, 287] width 15 height 15
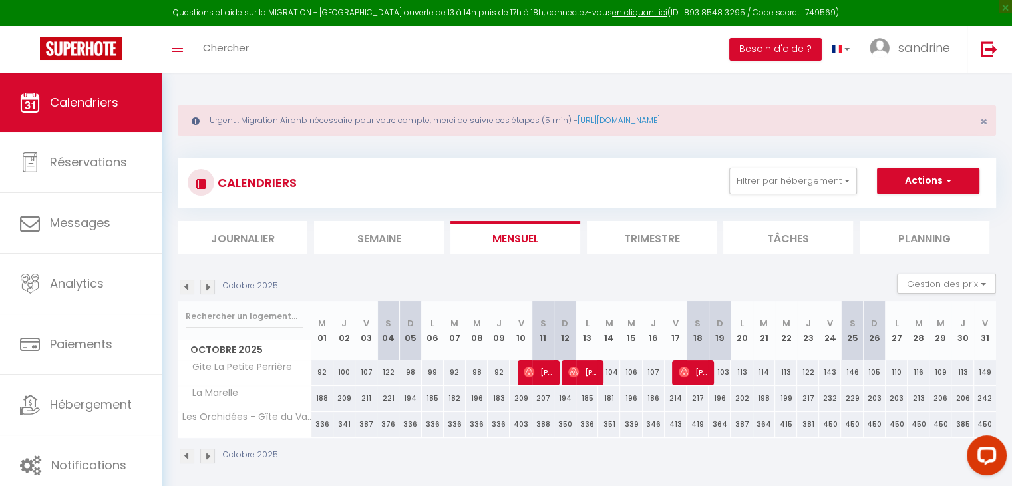
click at [184, 284] on img at bounding box center [187, 287] width 15 height 15
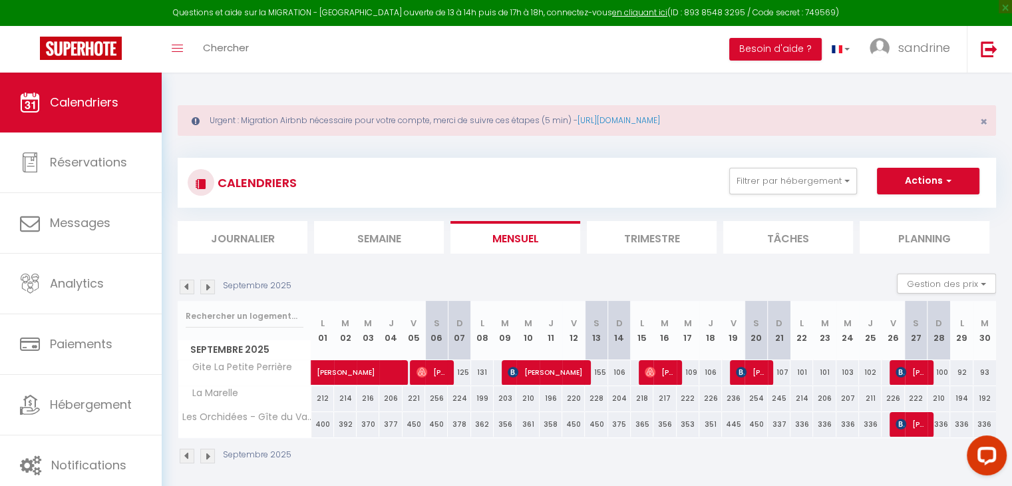
click at [499, 50] on div "Toggle menubar Chercher BUTTON Besoin d'aide ? [PERSON_NAME] Paramètres Équipe" at bounding box center [550, 49] width 906 height 47
click at [210, 284] on img at bounding box center [207, 287] width 15 height 15
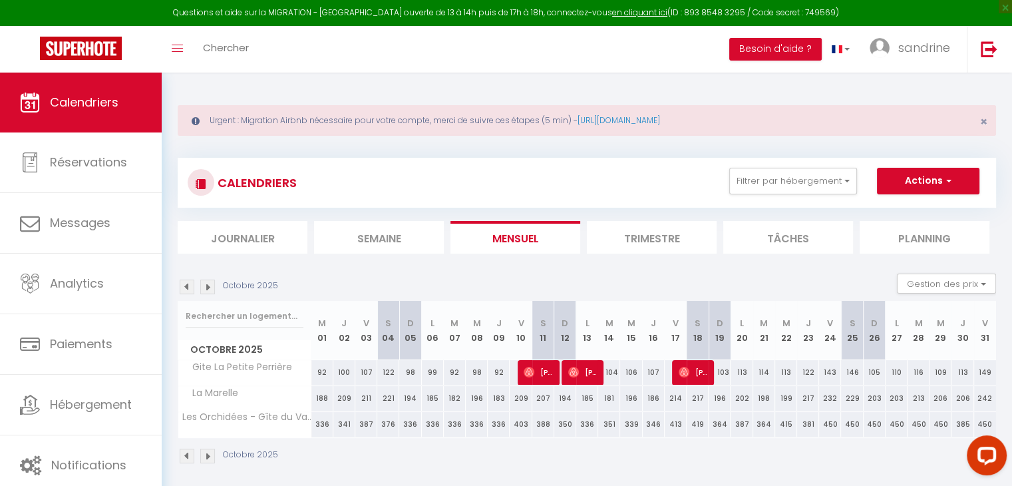
click at [184, 286] on img at bounding box center [187, 287] width 15 height 15
